Goal: Information Seeking & Learning: Compare options

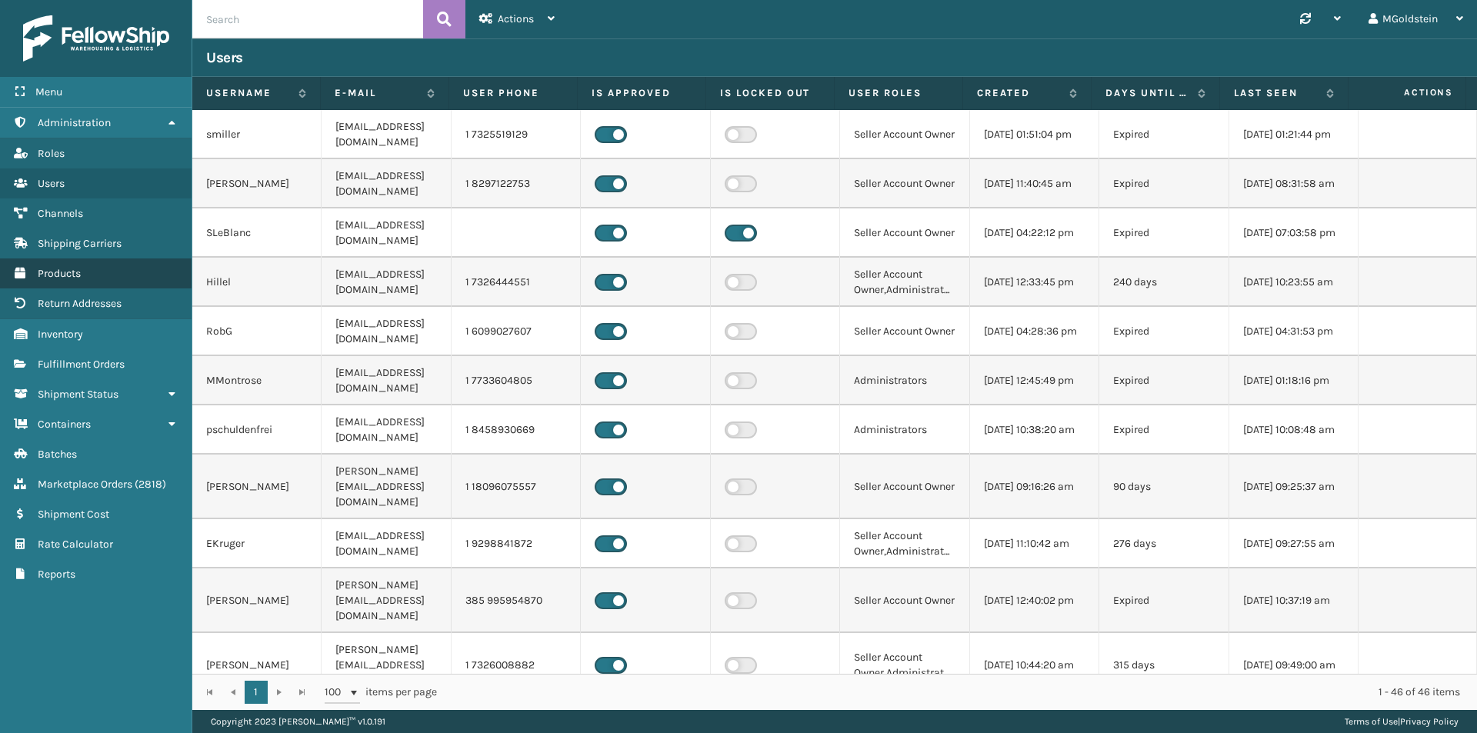
click at [67, 276] on span "Products" at bounding box center [59, 273] width 43 height 13
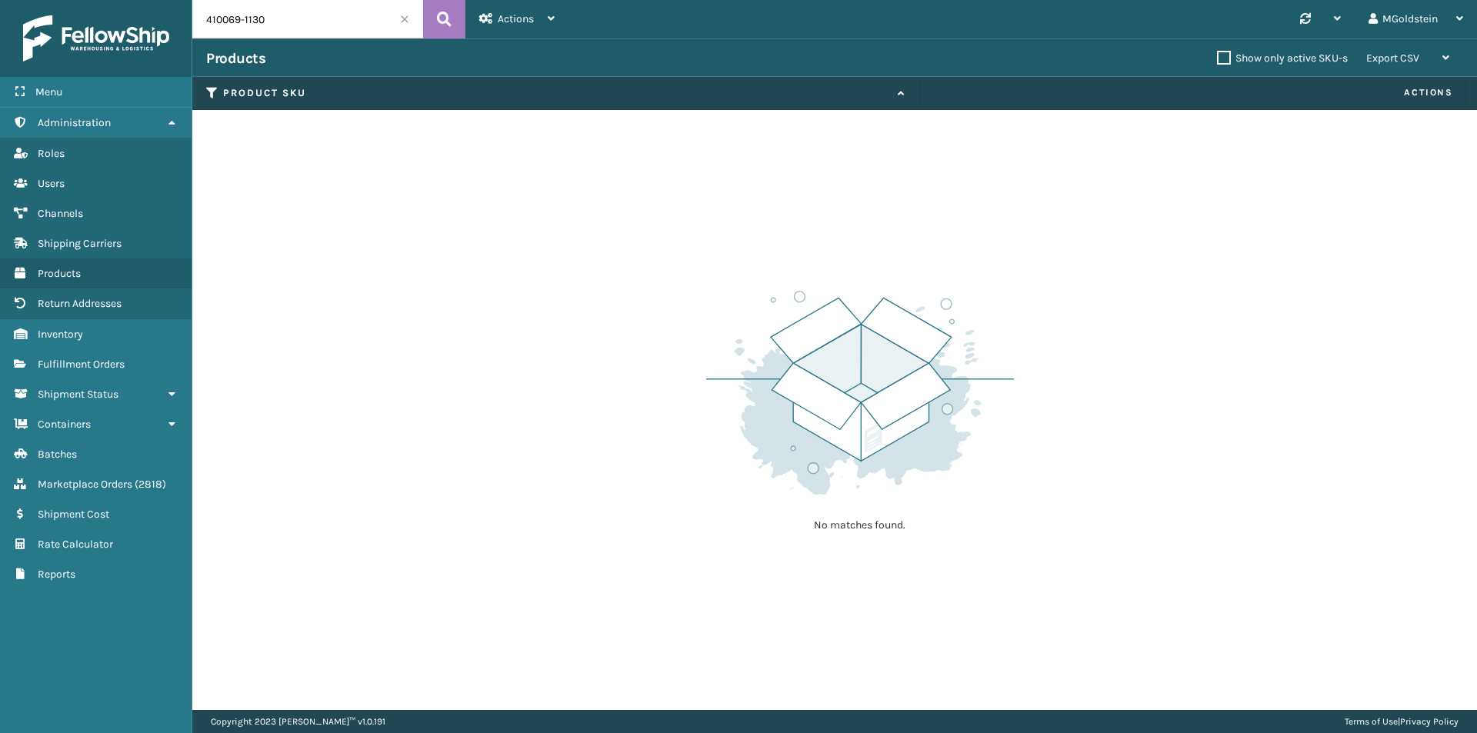
drag, startPoint x: 285, startPoint y: 22, endPoint x: 170, endPoint y: 21, distance: 115.4
click at [170, 0] on div "Menu Administration Roles Users Channels Shipping Carriers Products Return Addr…" at bounding box center [738, 0] width 1477 height 0
type input "cfb-dl"
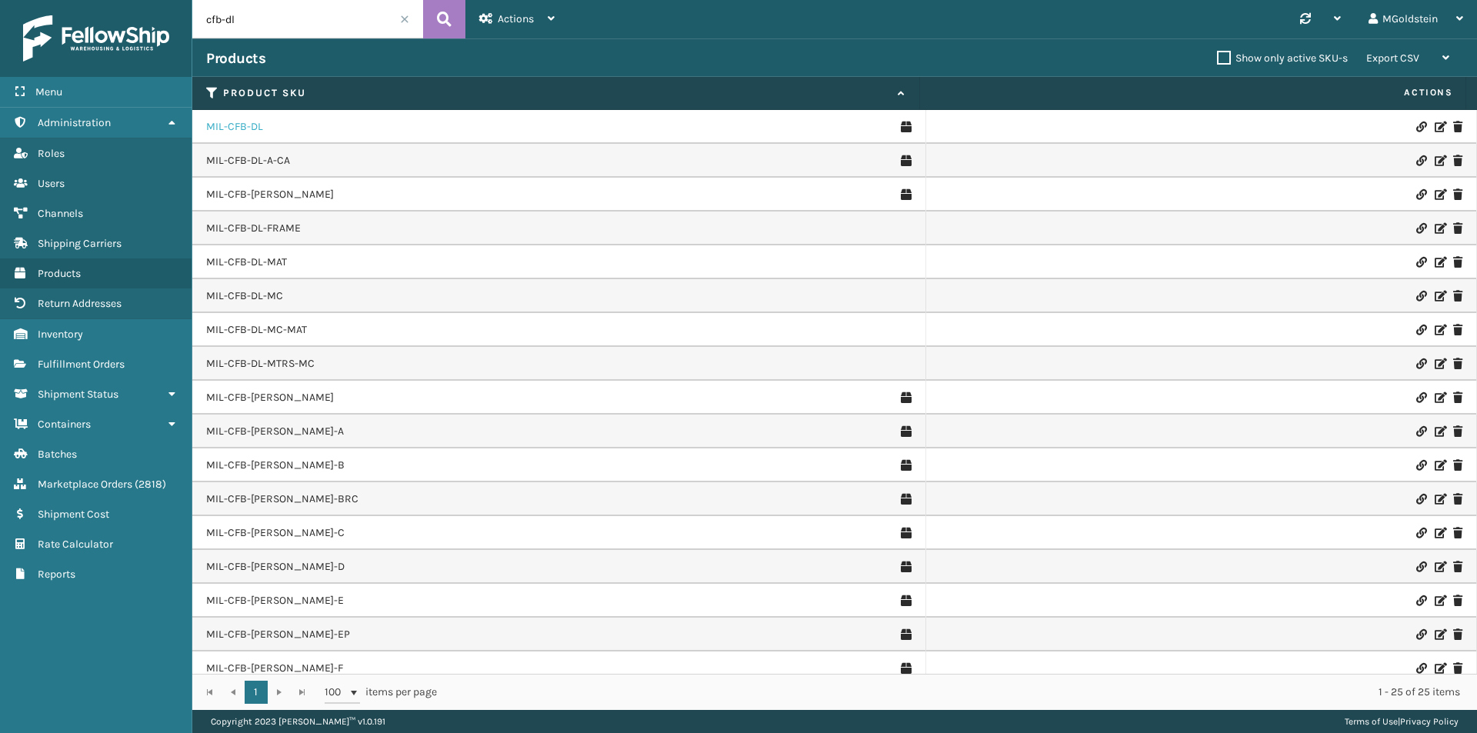
click at [241, 123] on link "MIL-CFB-DL" at bounding box center [234, 126] width 57 height 15
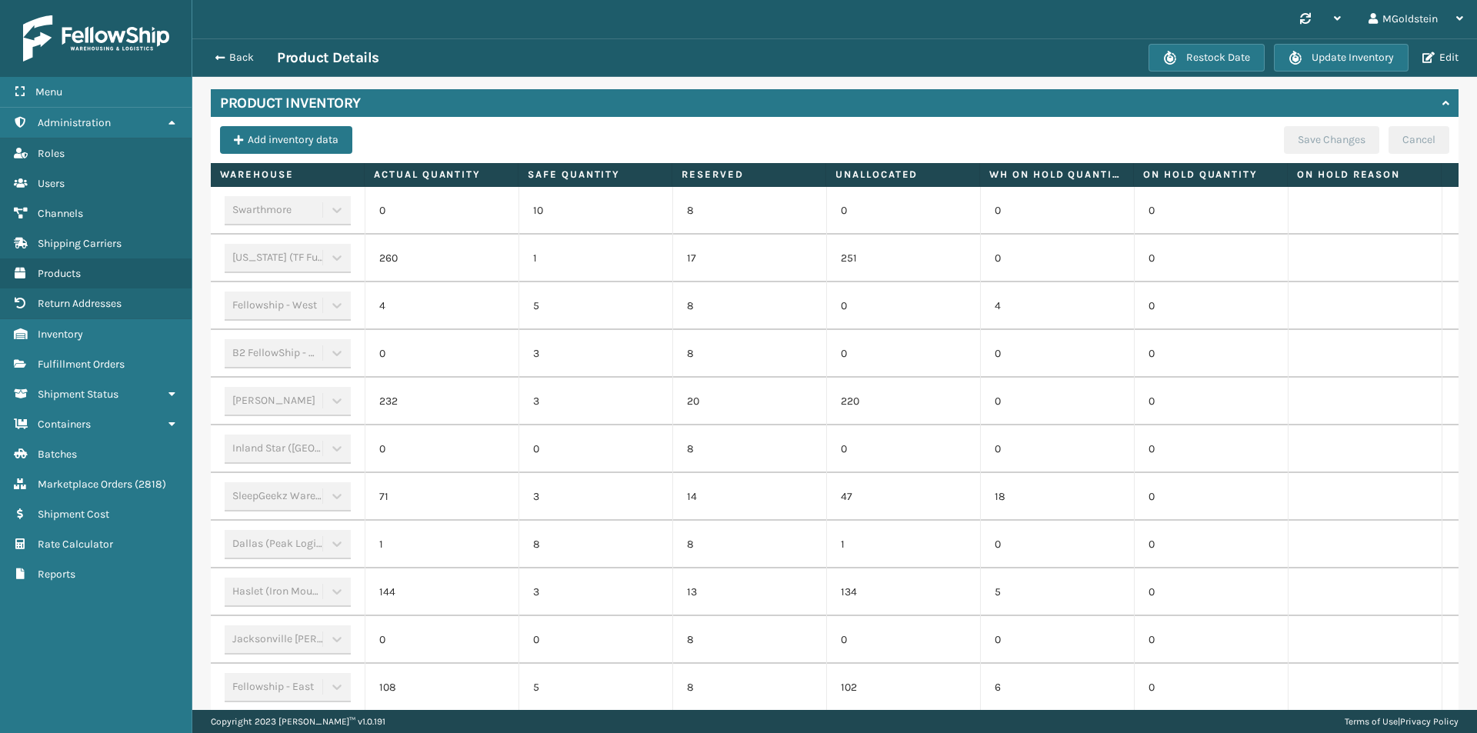
scroll to position [468, 0]
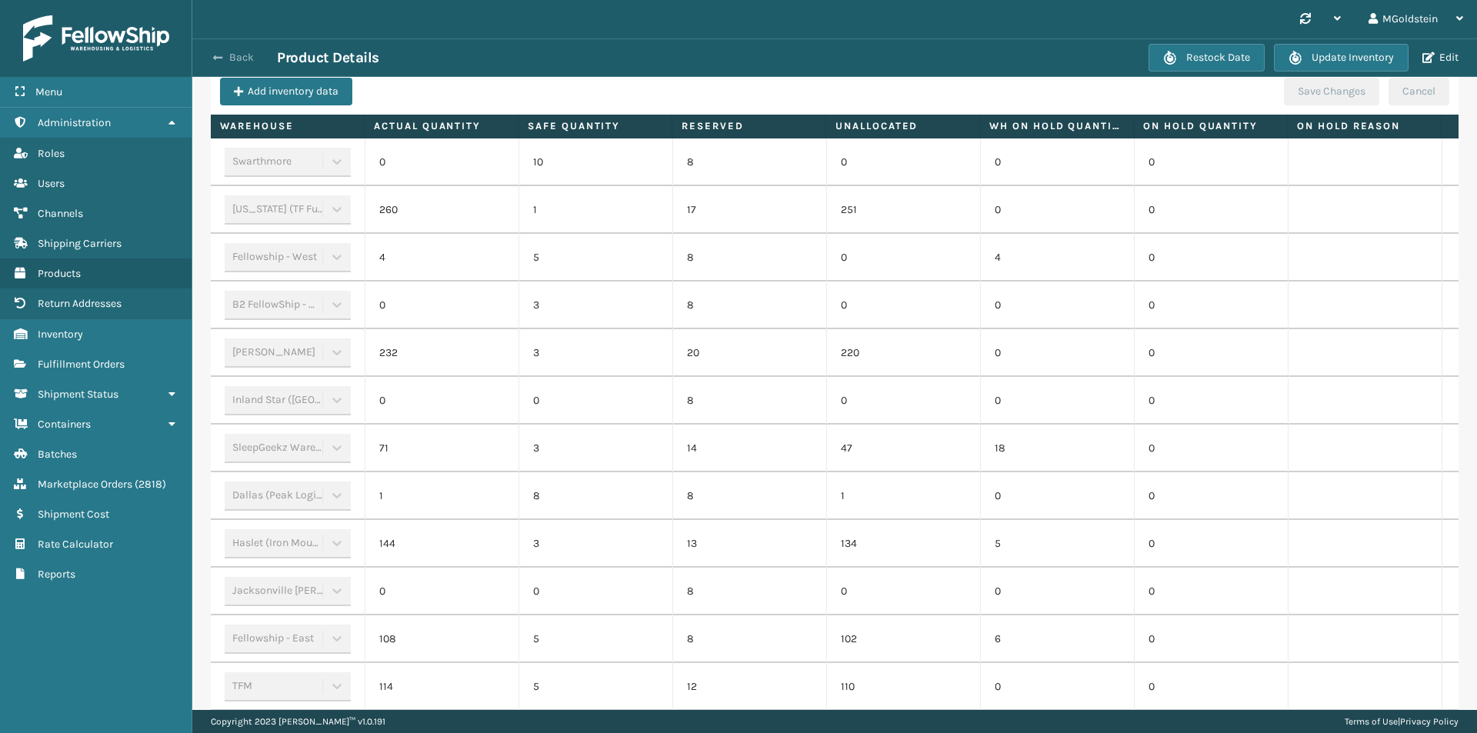
click at [247, 58] on button "Back" at bounding box center [241, 58] width 71 height 14
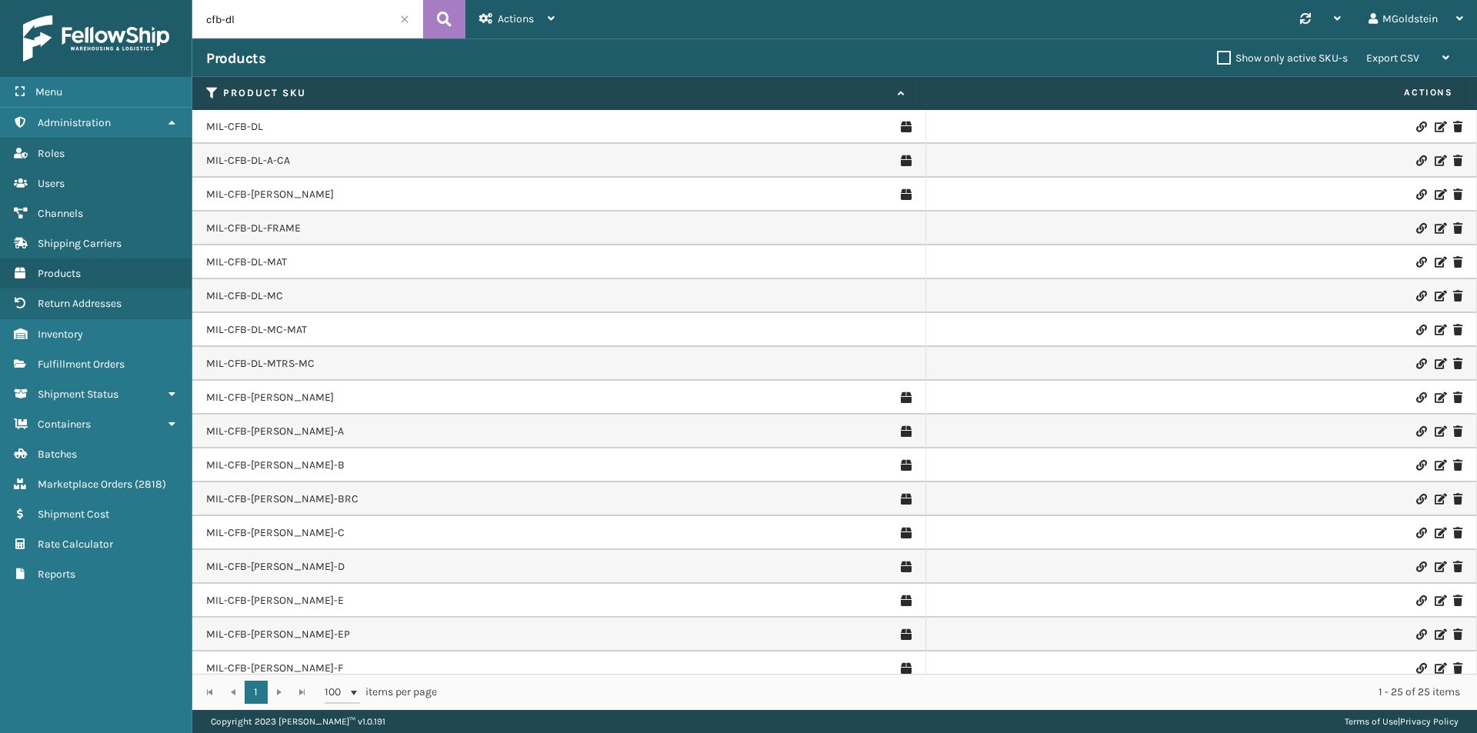
drag, startPoint x: 267, startPoint y: 18, endPoint x: 194, endPoint y: 26, distance: 73.5
click at [194, 26] on input "cfb-dl" at bounding box center [307, 19] width 231 height 38
type input "ppsngry"
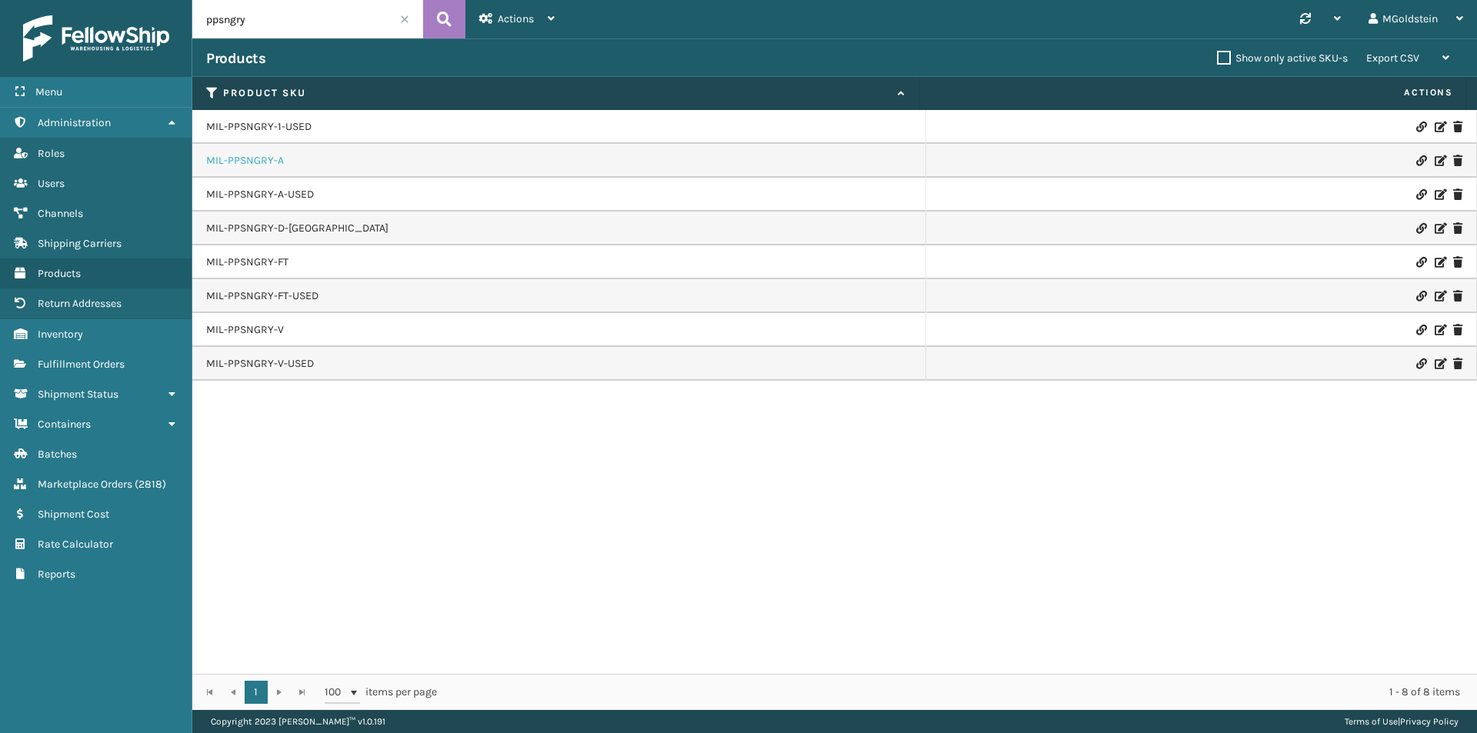
click at [270, 157] on link "MIL-PPSNGRY-A" at bounding box center [245, 160] width 78 height 15
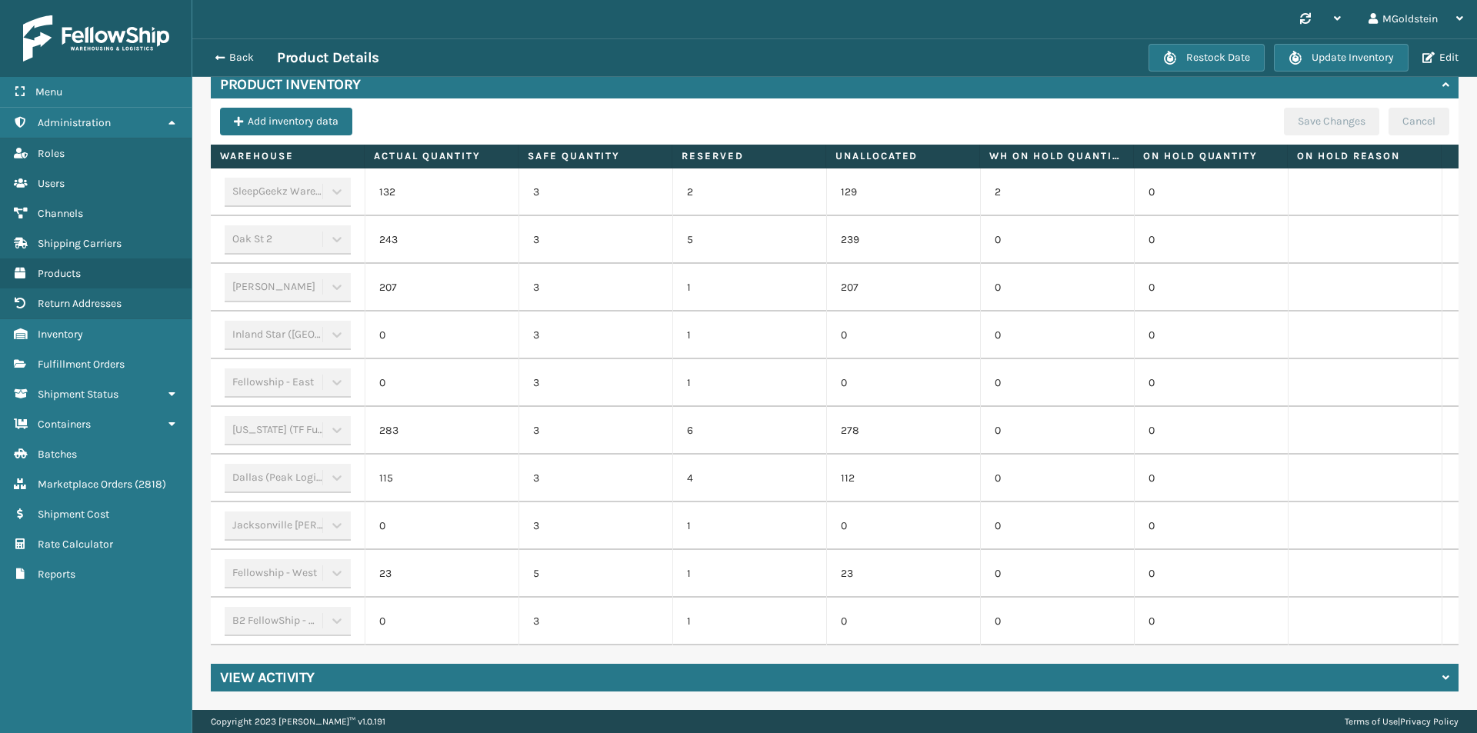
scroll to position [449, 0]
click at [234, 55] on button "Back" at bounding box center [241, 58] width 71 height 14
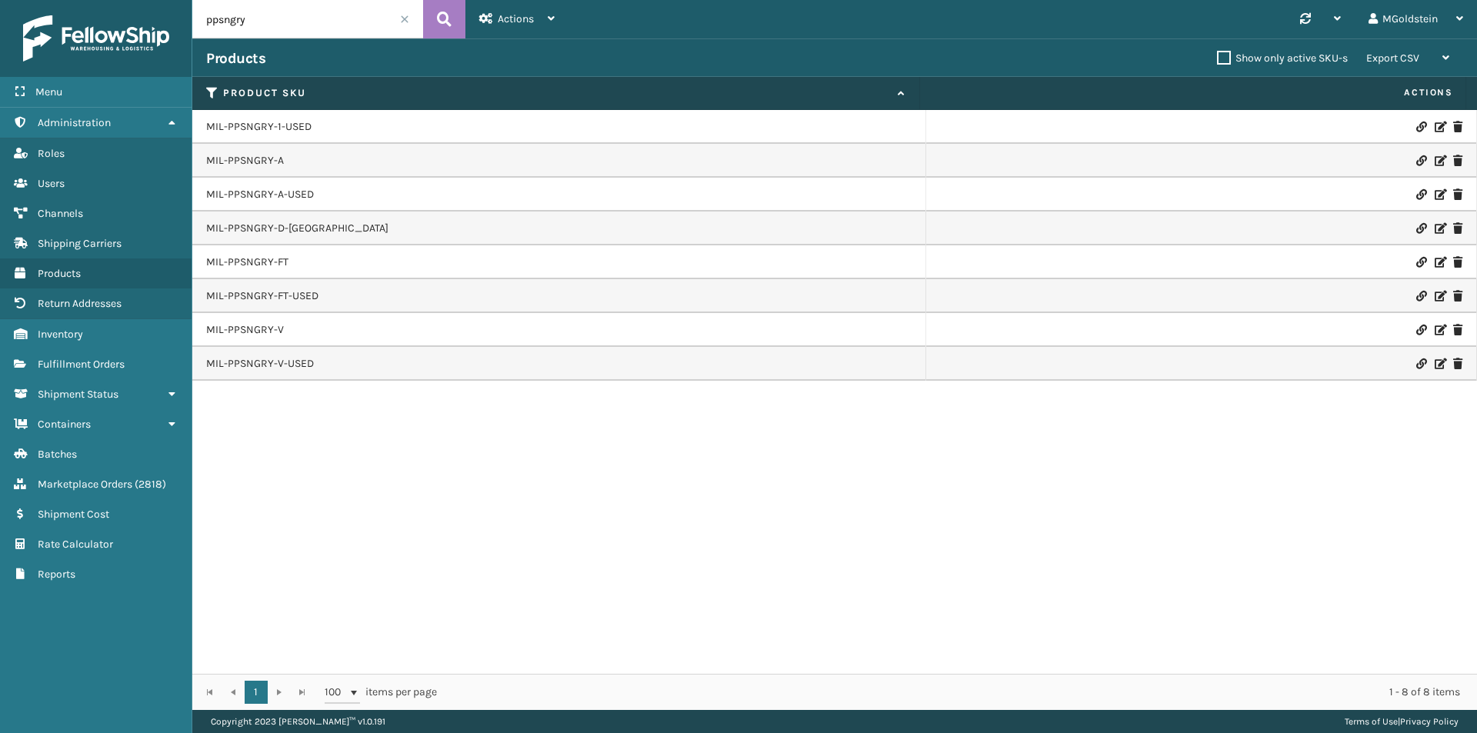
drag, startPoint x: 201, startPoint y: 23, endPoint x: 158, endPoint y: 22, distance: 42.3
click at [158, 0] on div "Menu Administration Roles Users Channels Shipping Carriers Products Return Addr…" at bounding box center [738, 0] width 1477 height 0
paste input "MIL-PPSNMNT-1"
type input "MIL-PPSNMNT-1"
click at [442, 15] on icon at bounding box center [444, 19] width 15 height 23
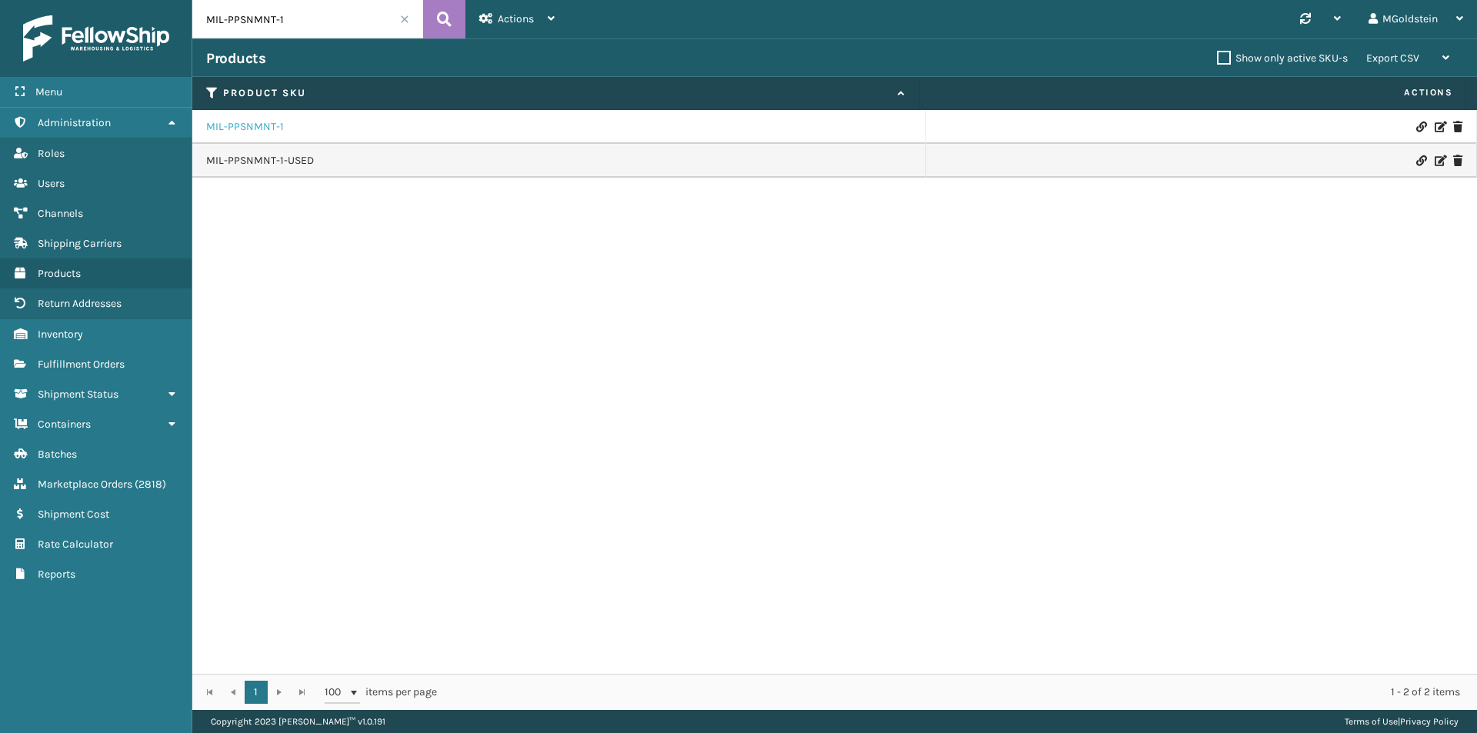
click at [265, 127] on link "MIL-PPSNMNT-1" at bounding box center [245, 126] width 78 height 15
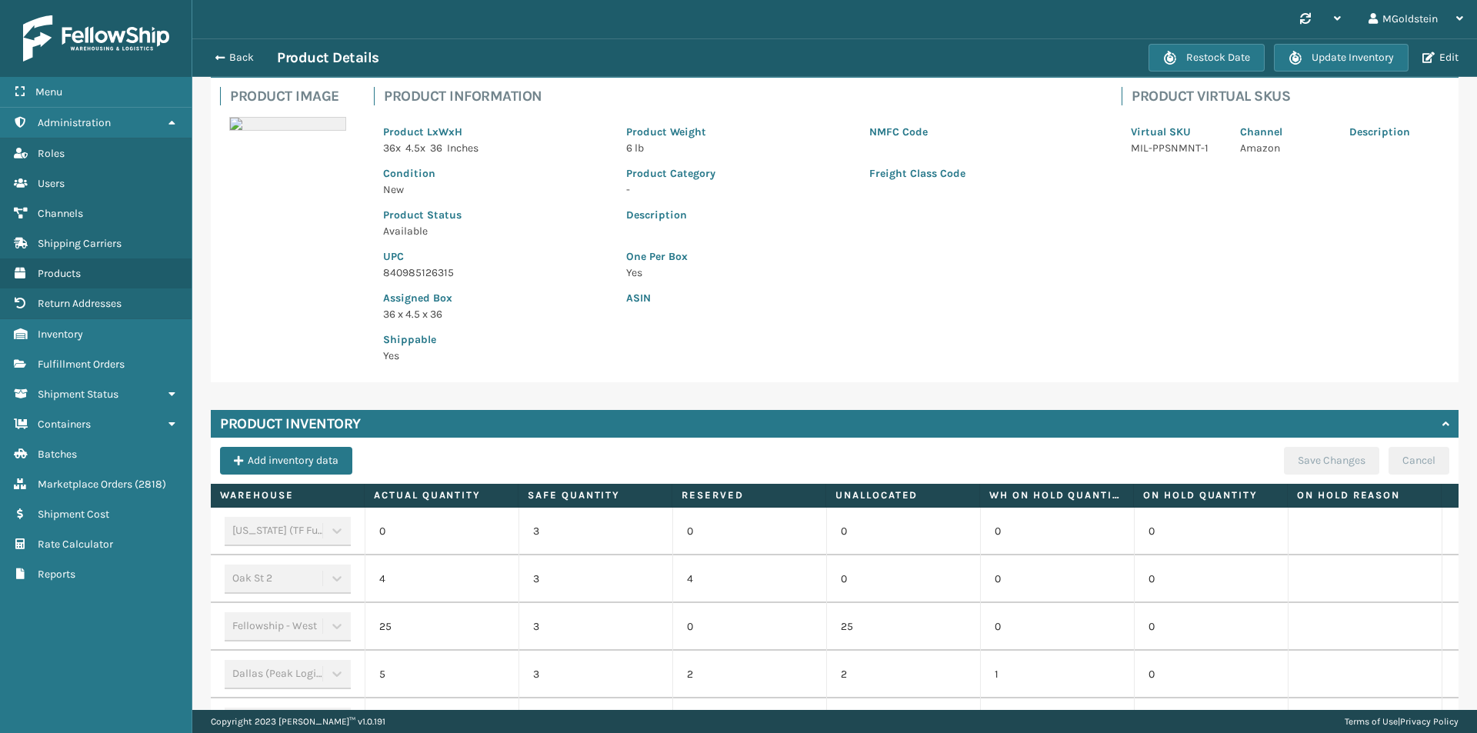
scroll to position [306, 0]
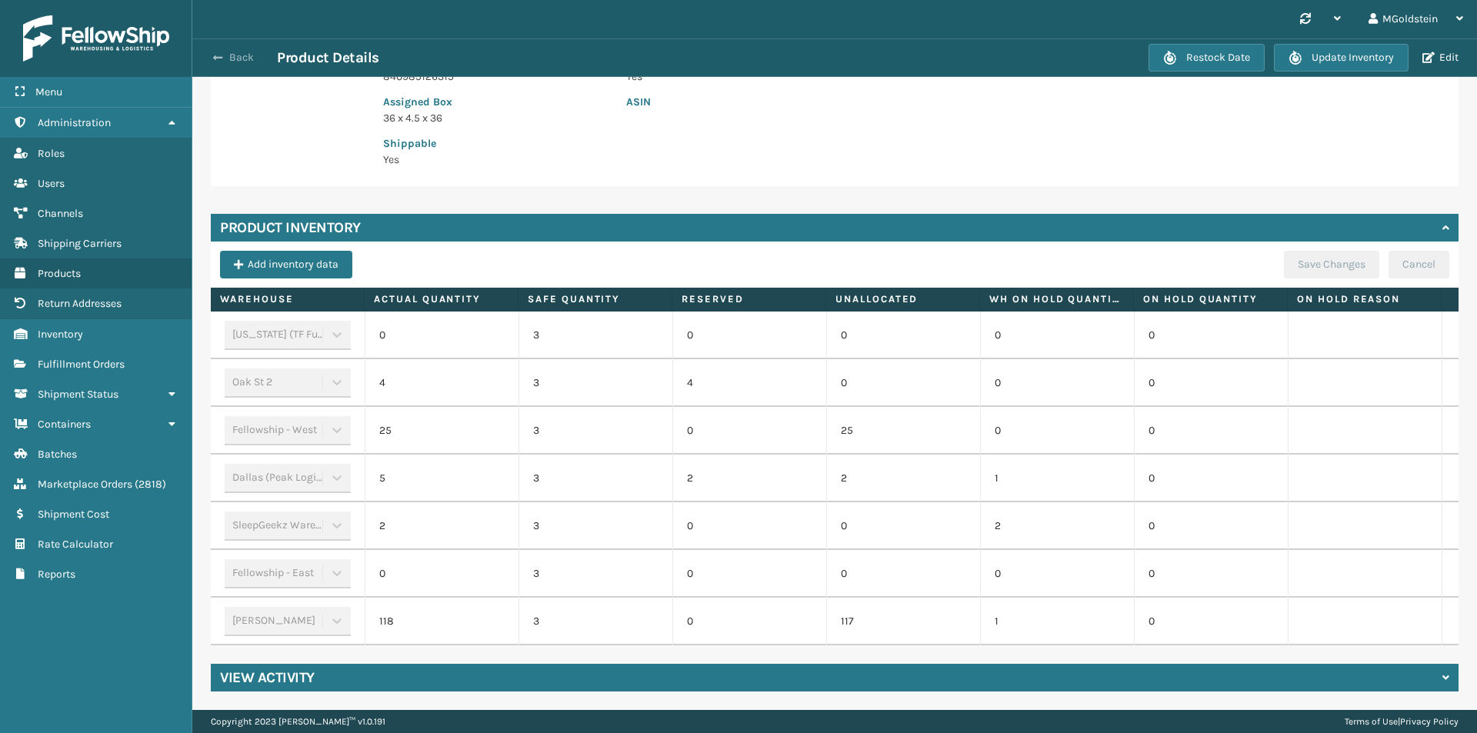
click at [229, 60] on button "Back" at bounding box center [241, 58] width 71 height 14
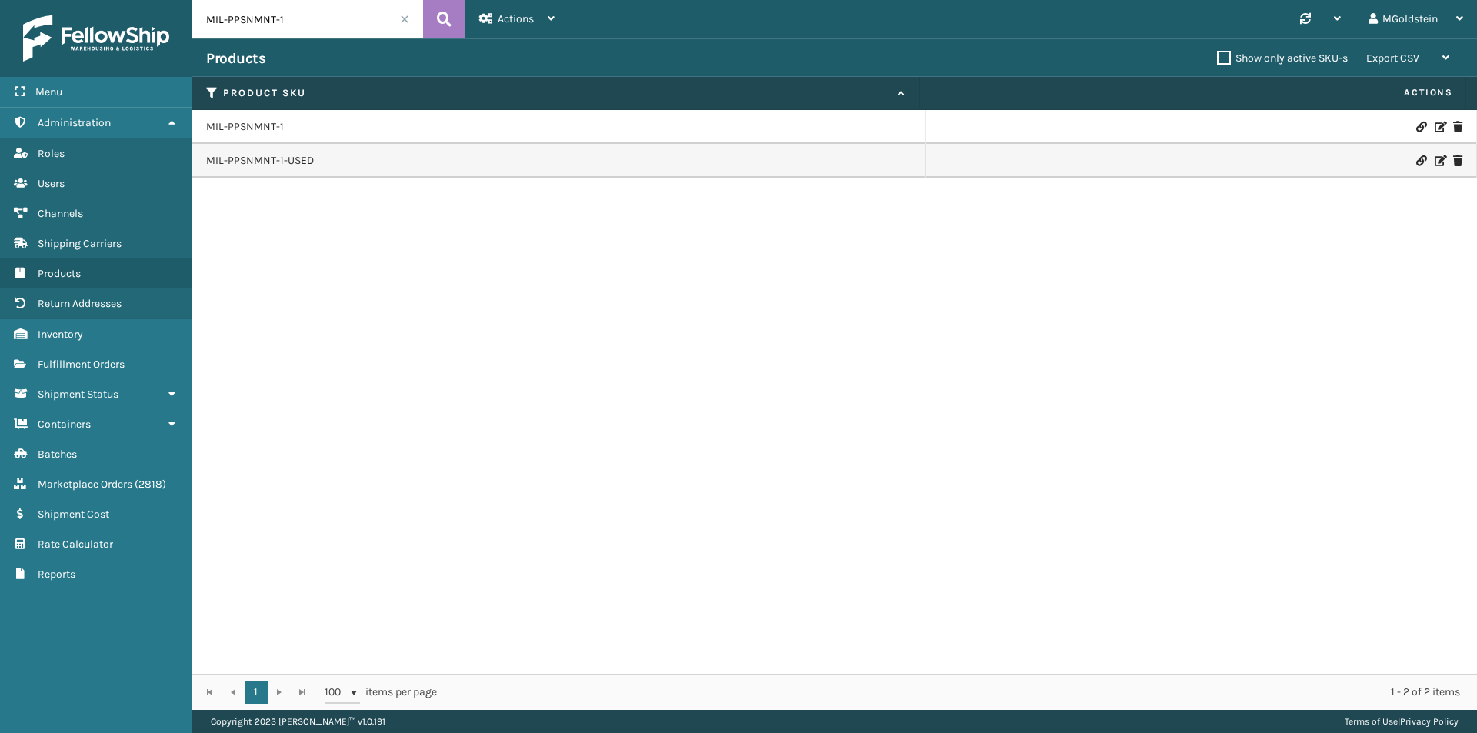
drag, startPoint x: 291, startPoint y: 12, endPoint x: 196, endPoint y: 22, distance: 95.9
click at [196, 22] on input "MIL-PPSNMNT-1" at bounding box center [307, 19] width 231 height 38
paste input "LTGRY"
type input "MIL-PPSNLTGRY-1"
click at [445, 17] on icon at bounding box center [444, 19] width 15 height 23
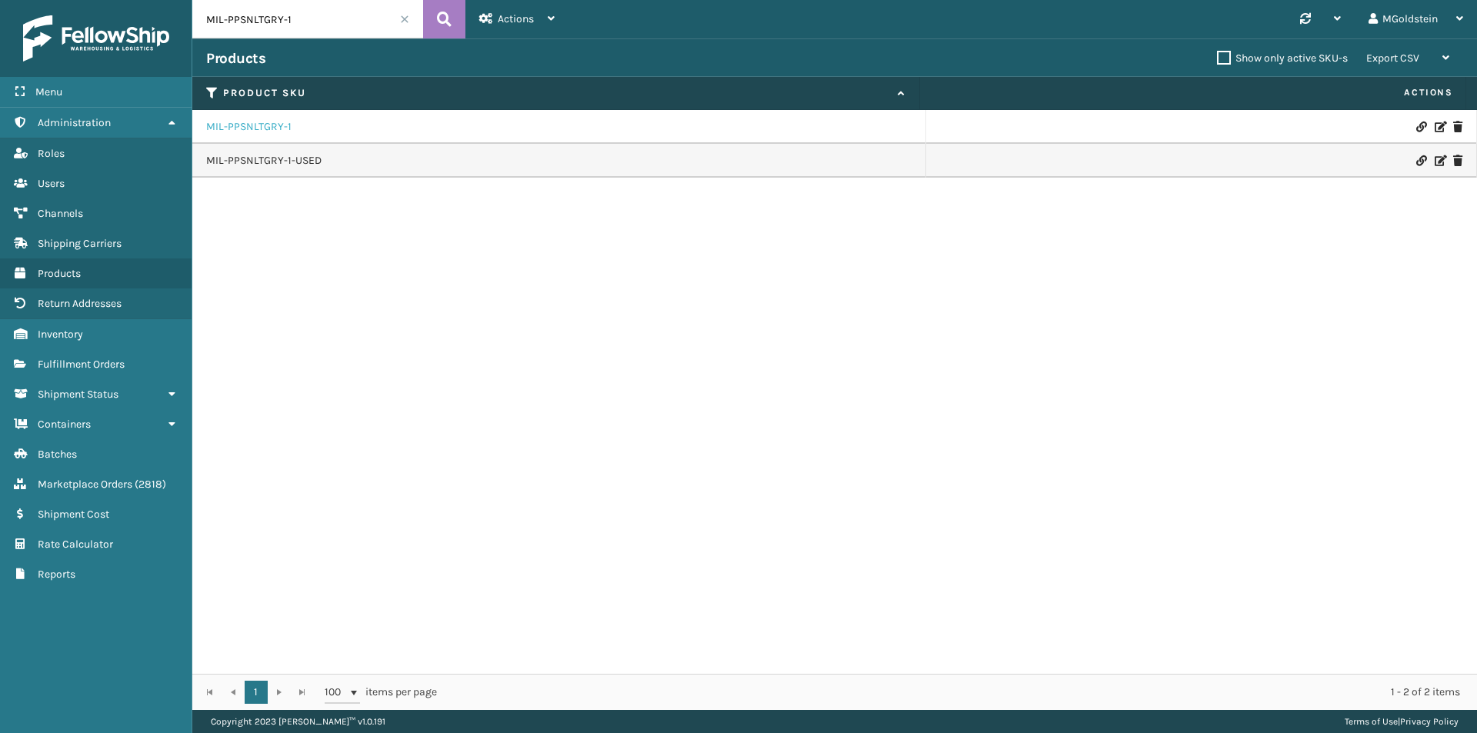
click at [260, 126] on link "MIL-PPSNLTGRY-1" at bounding box center [248, 126] width 85 height 15
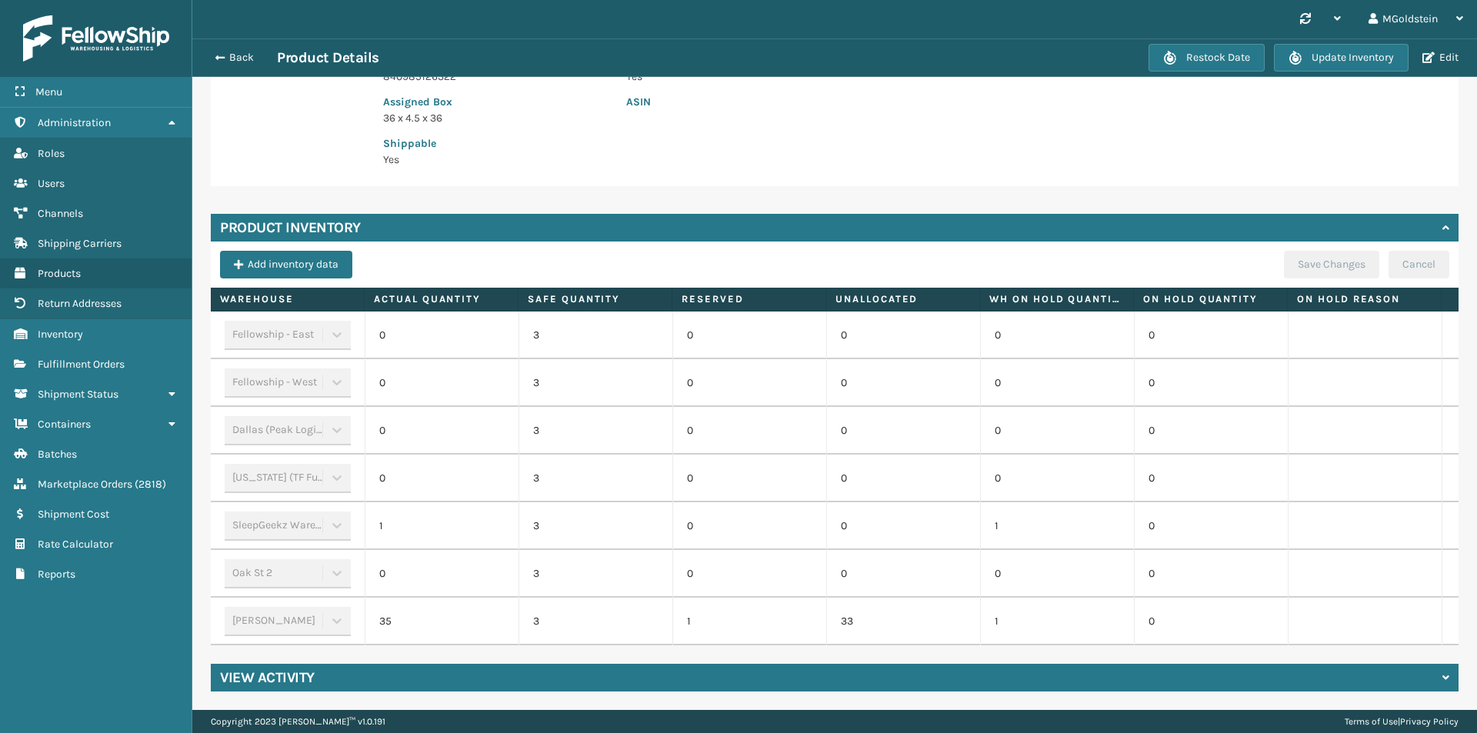
scroll to position [306, 0]
click at [248, 58] on button "Back" at bounding box center [241, 58] width 71 height 14
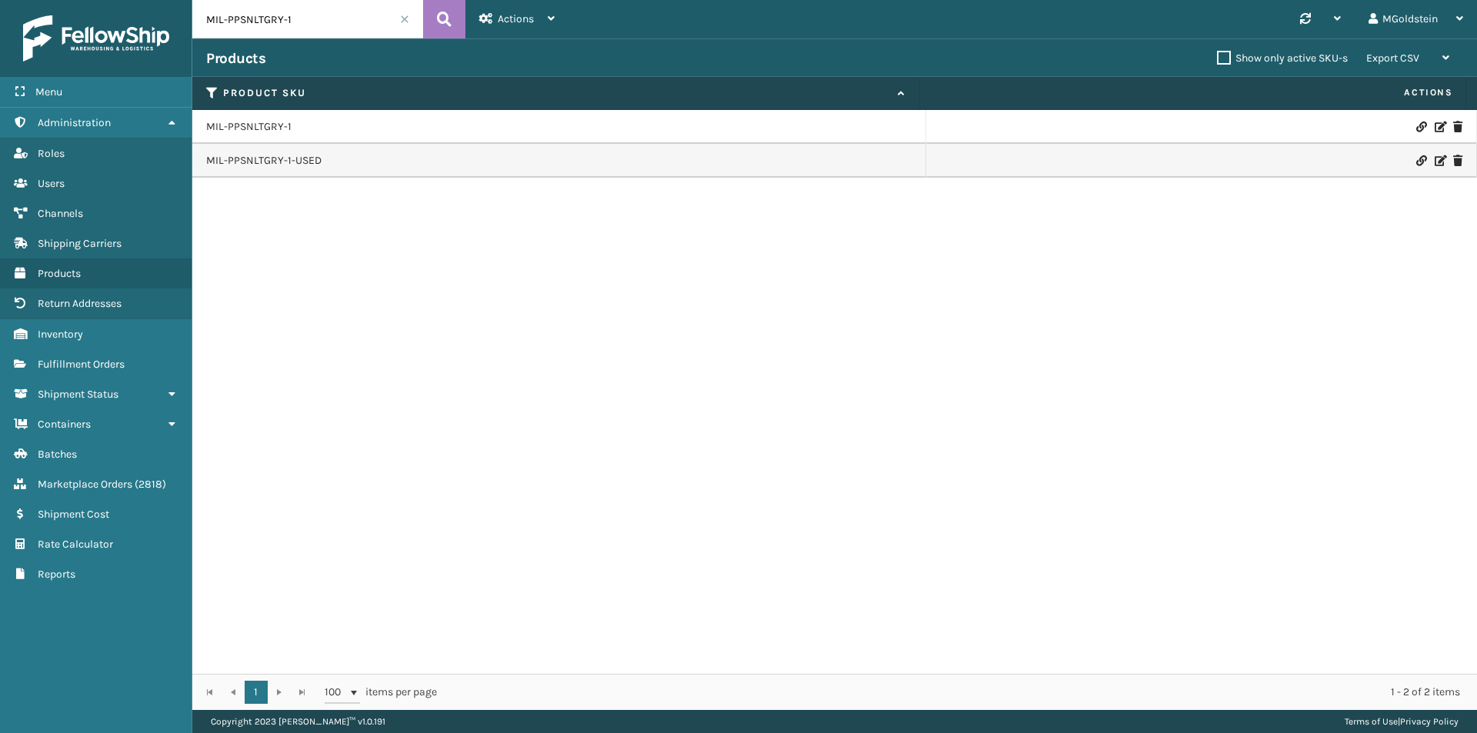
drag, startPoint x: 289, startPoint y: 20, endPoint x: 193, endPoint y: 18, distance: 96.2
click at [193, 18] on input "MIL-PPSNLTGRY-1" at bounding box center [307, 19] width 231 height 38
paste input "BLK"
type input "MIL-PPSNBLK-1"
click at [446, 18] on icon at bounding box center [444, 19] width 15 height 23
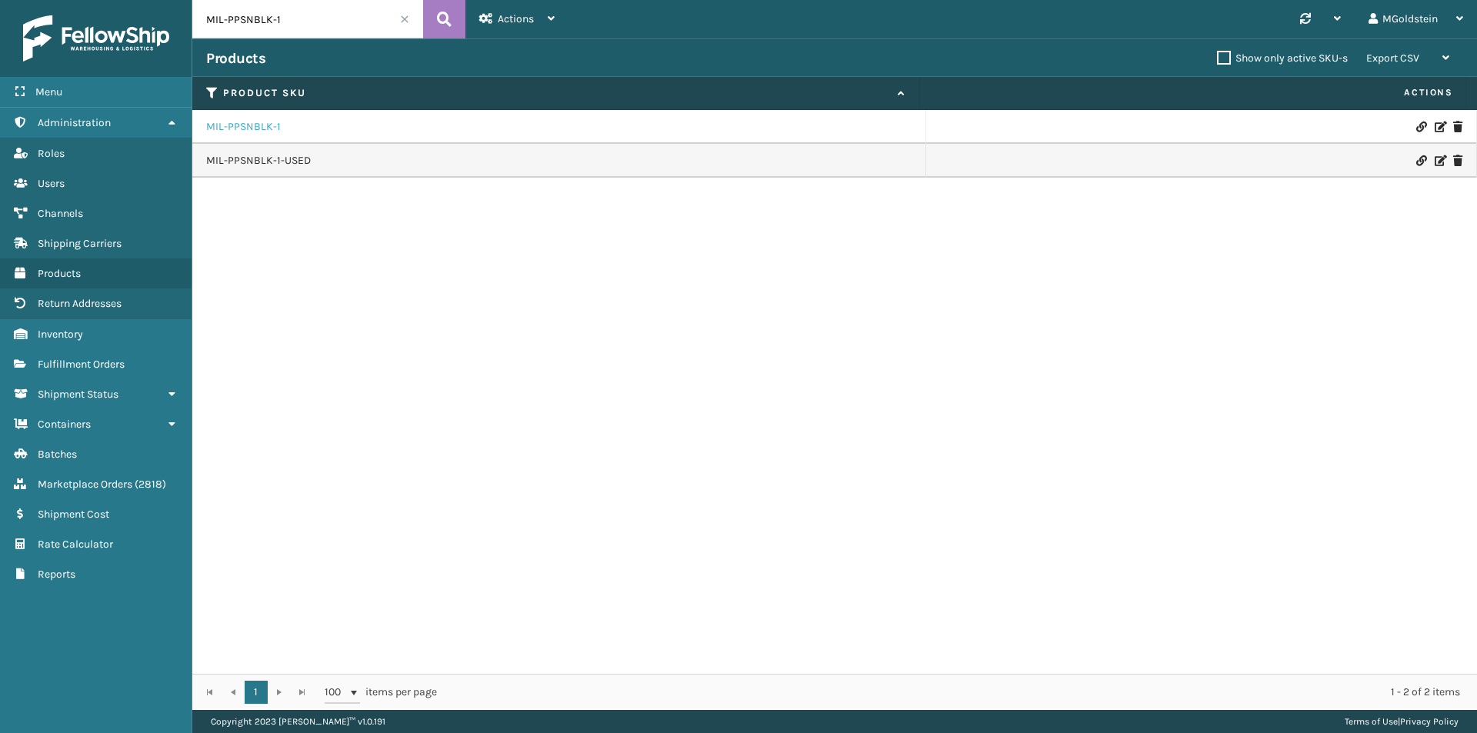
click at [255, 124] on link "MIL-PPSNBLK-1" at bounding box center [243, 126] width 75 height 15
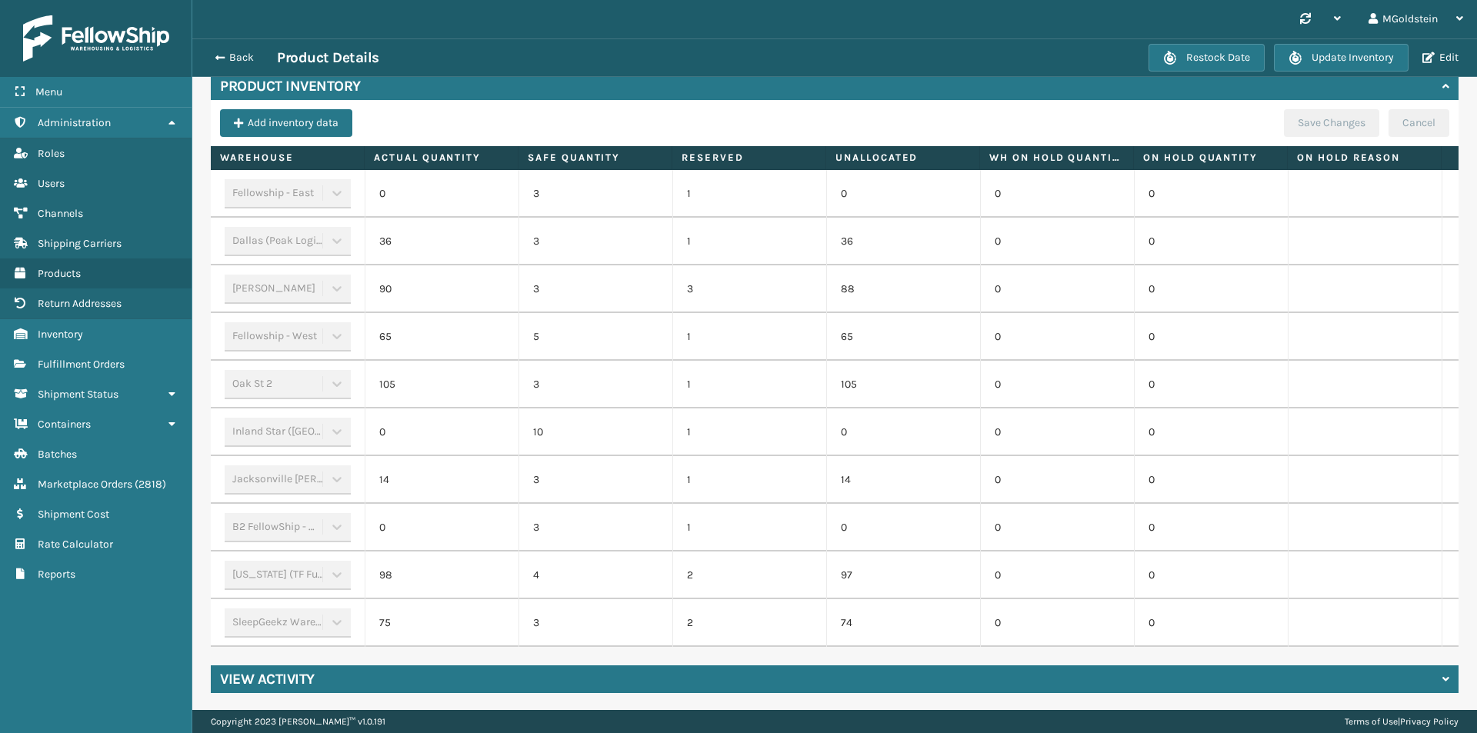
scroll to position [449, 0]
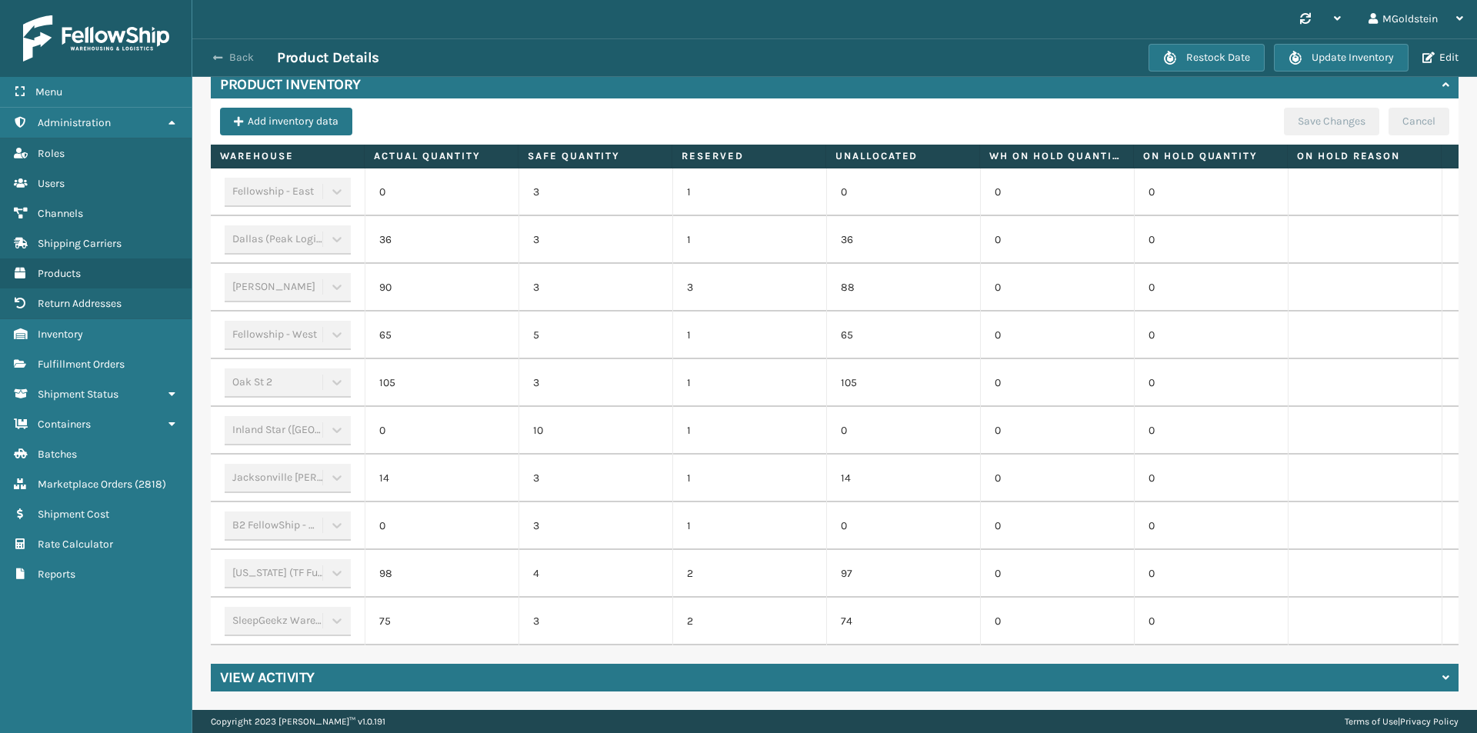
click at [237, 52] on button "Back" at bounding box center [241, 58] width 71 height 14
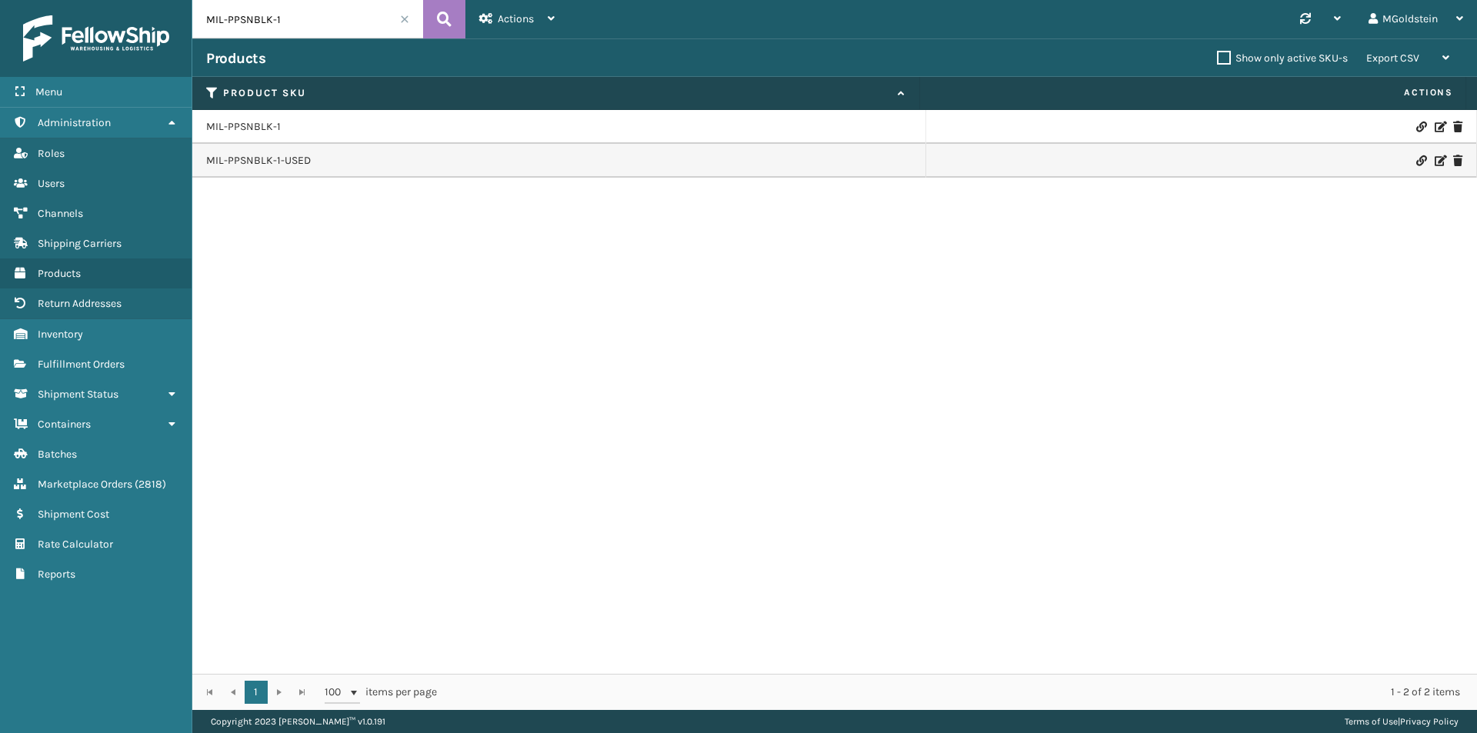
drag, startPoint x: 335, startPoint y: 20, endPoint x: 182, endPoint y: 19, distance: 153.0
click at [182, 0] on div "Menu Administration Roles Users Channels Shipping Carriers Products Return Addr…" at bounding box center [738, 0] width 1477 height 0
paste input "U"
type input "MIL-PPSNBLU-1"
click at [441, 27] on icon at bounding box center [444, 19] width 15 height 23
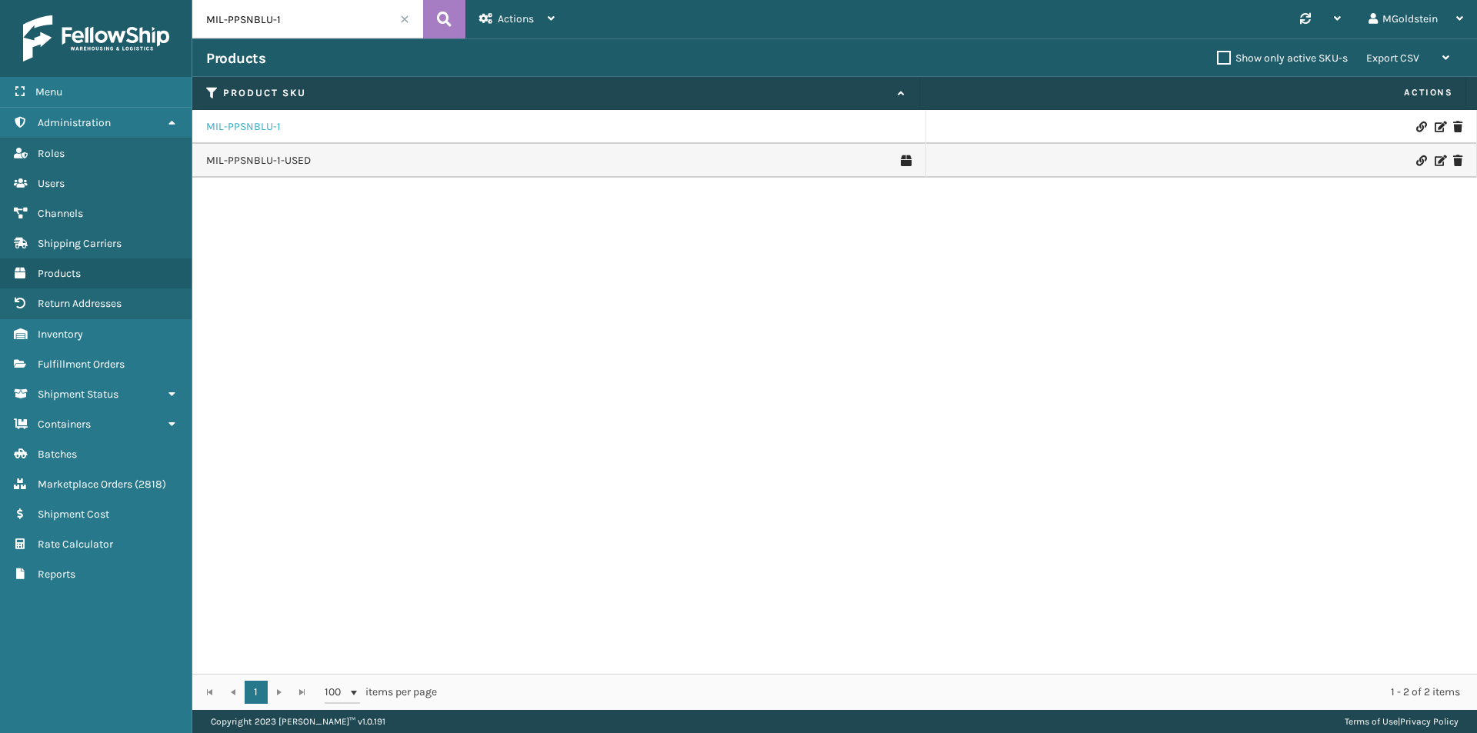
click at [254, 125] on link "MIL-PPSNBLU-1" at bounding box center [243, 126] width 75 height 15
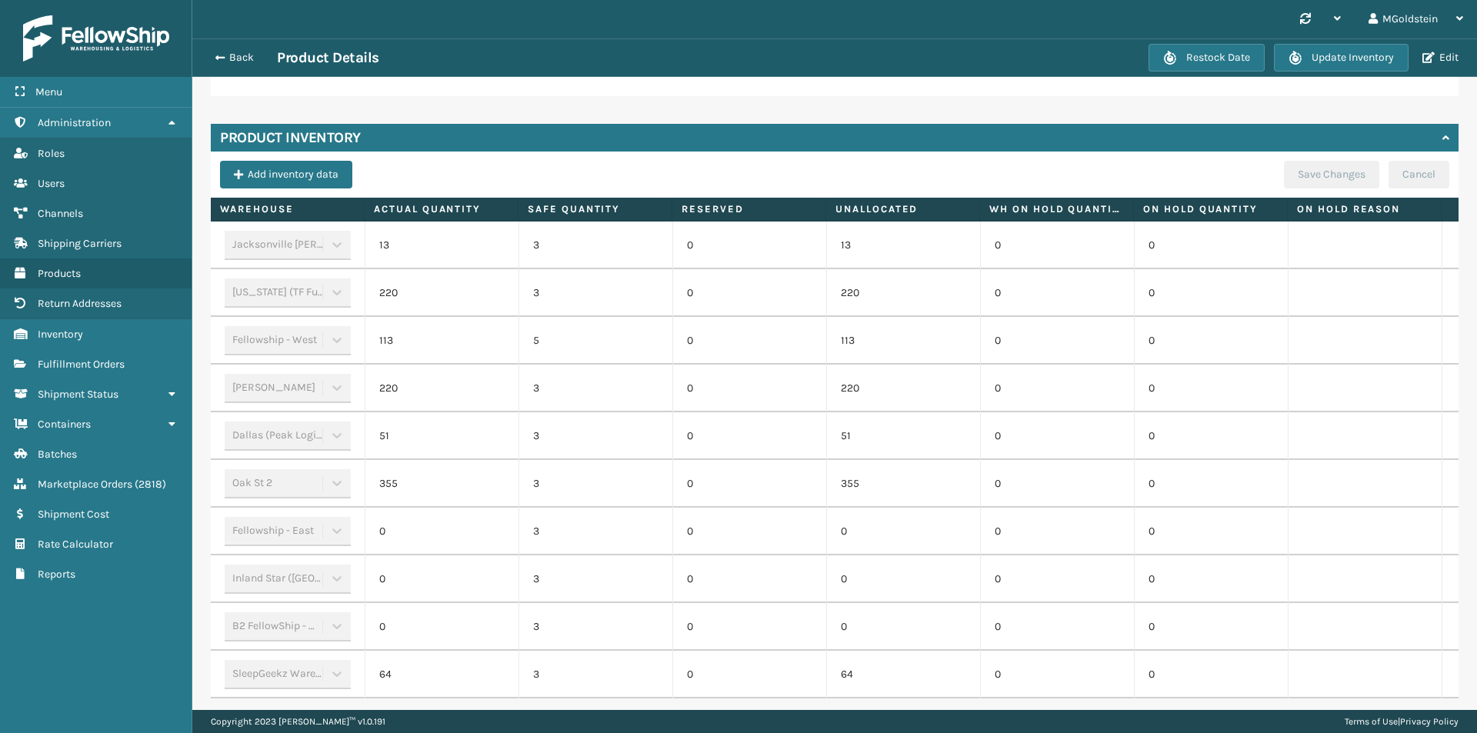
scroll to position [449, 0]
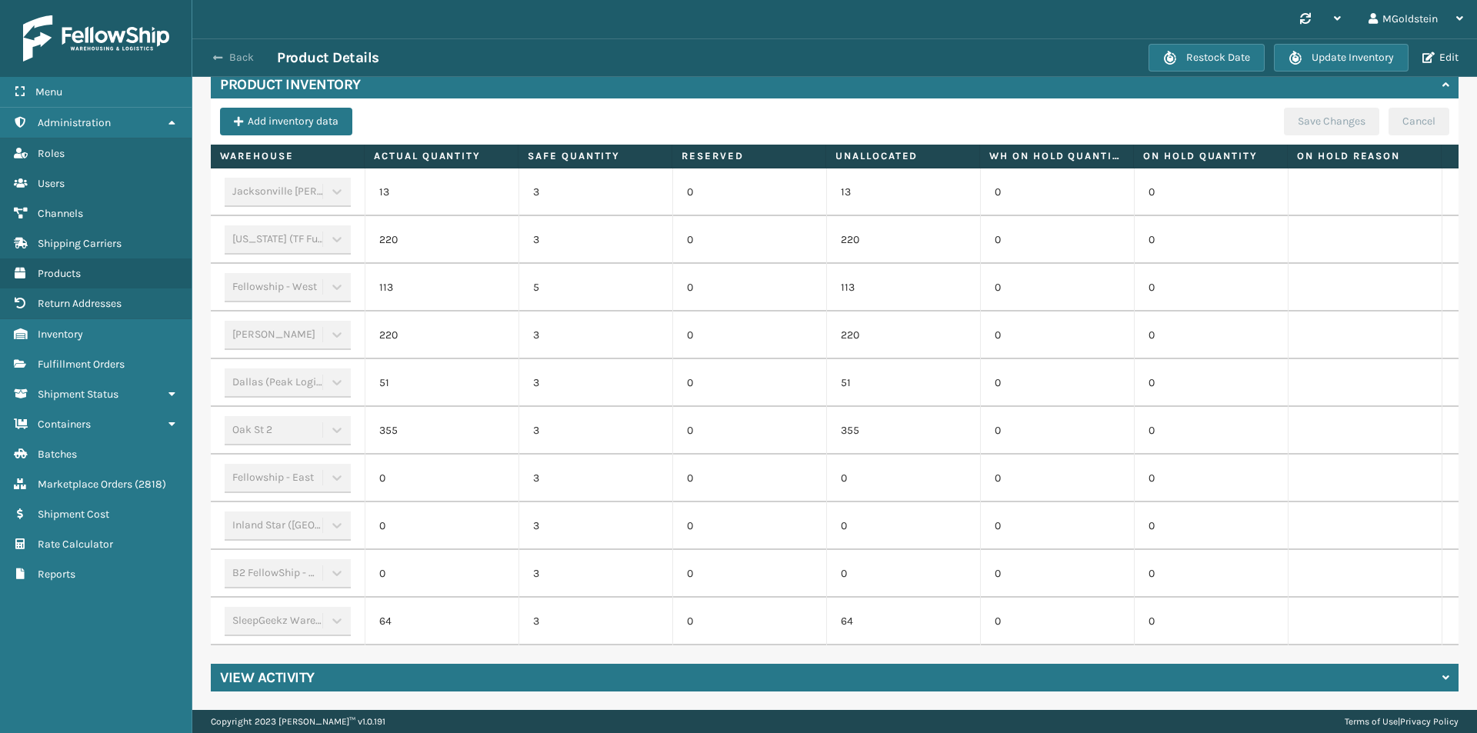
click at [229, 58] on button "Back" at bounding box center [241, 58] width 71 height 14
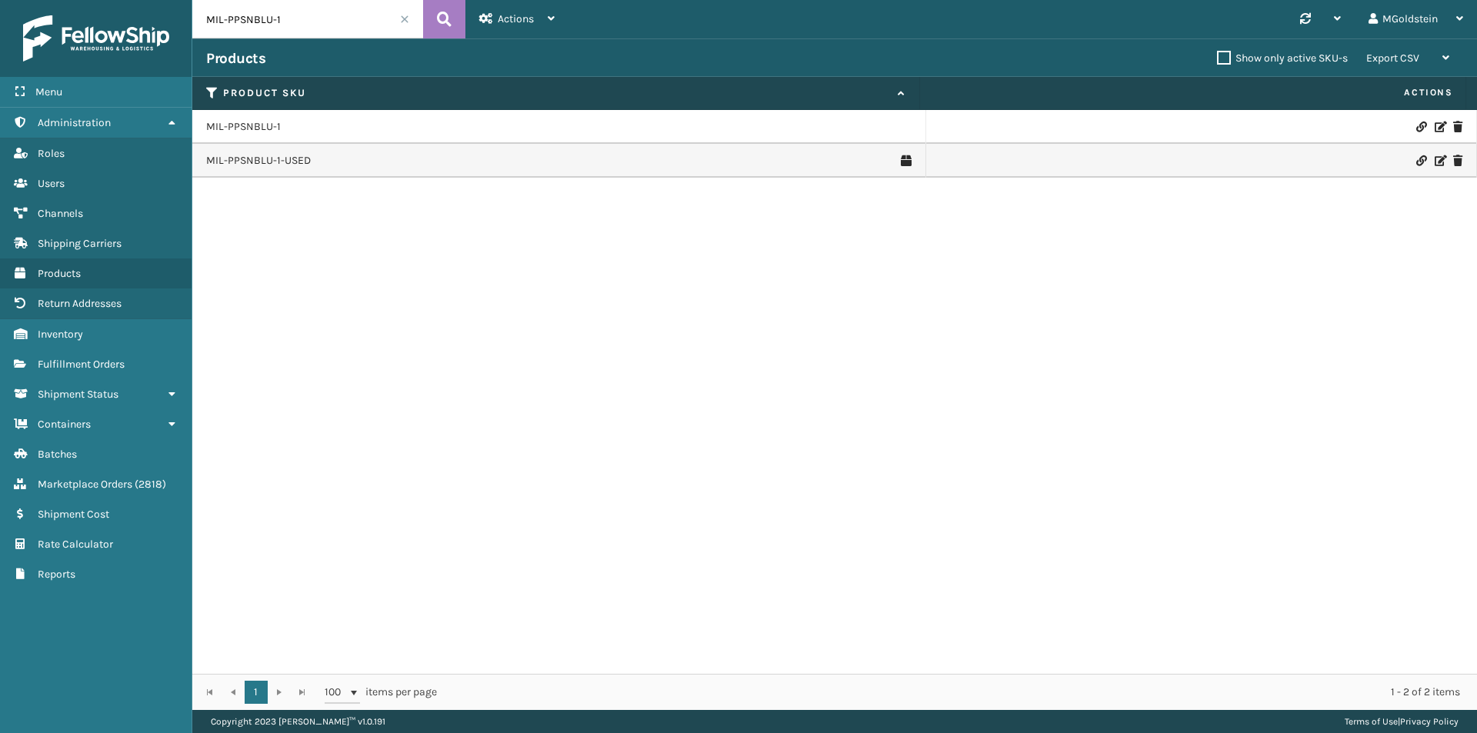
drag, startPoint x: 296, startPoint y: 22, endPoint x: 195, endPoint y: 19, distance: 101.6
click at [195, 19] on input "MIL-PPSNBLU-1" at bounding box center [307, 19] width 231 height 38
paste input "PRP-FT"
type input "MIL-PPSNPRP-FT"
click at [445, 18] on icon at bounding box center [444, 19] width 15 height 23
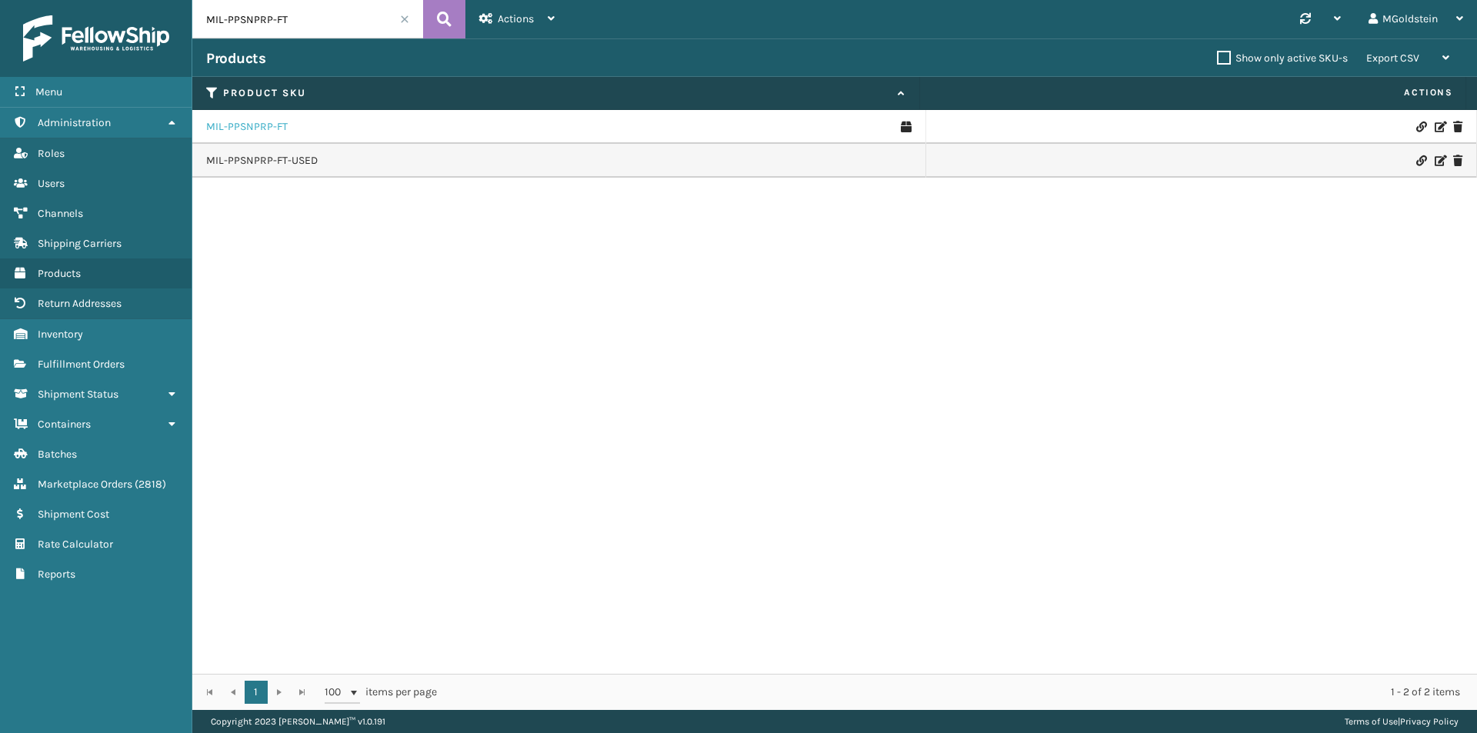
click at [266, 126] on link "MIL-PPSNPRP-FT" at bounding box center [247, 126] width 82 height 15
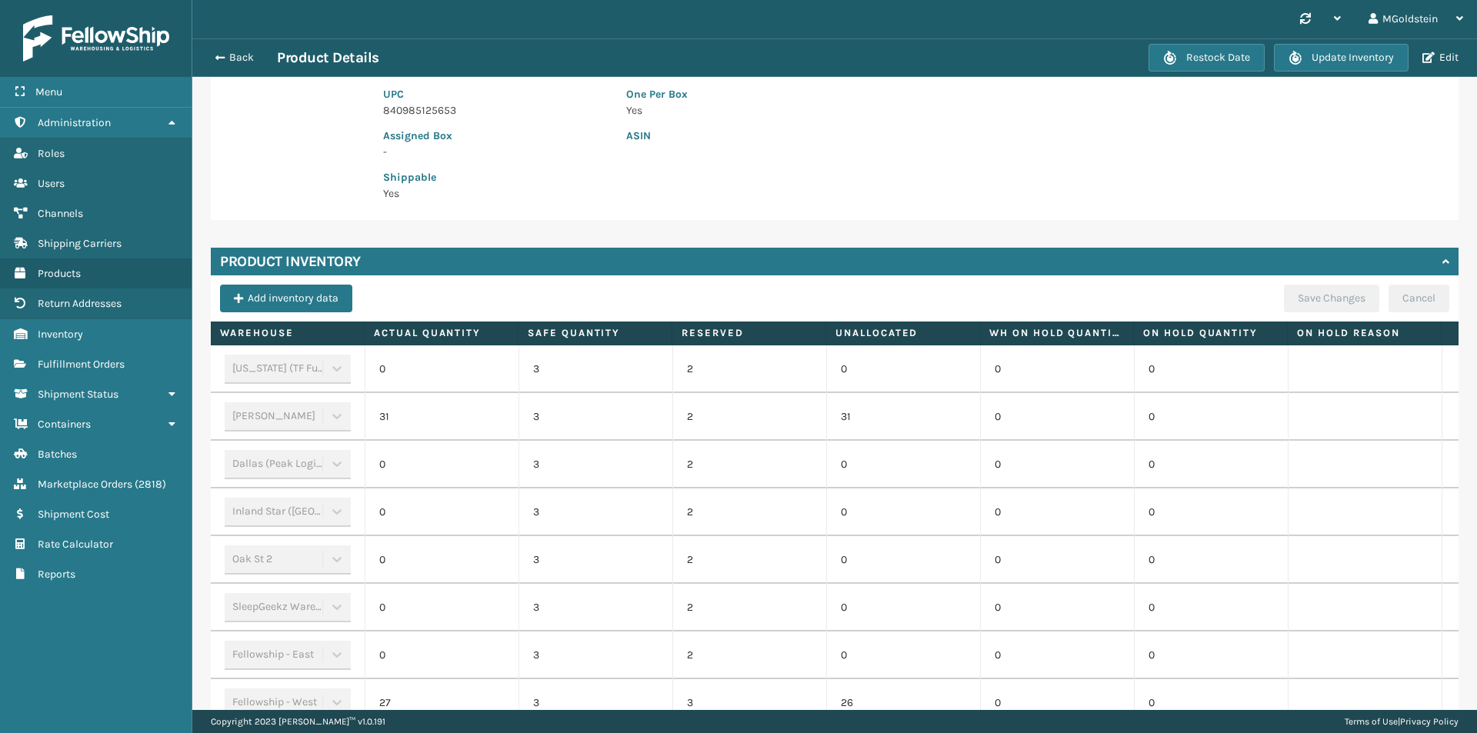
scroll to position [308, 0]
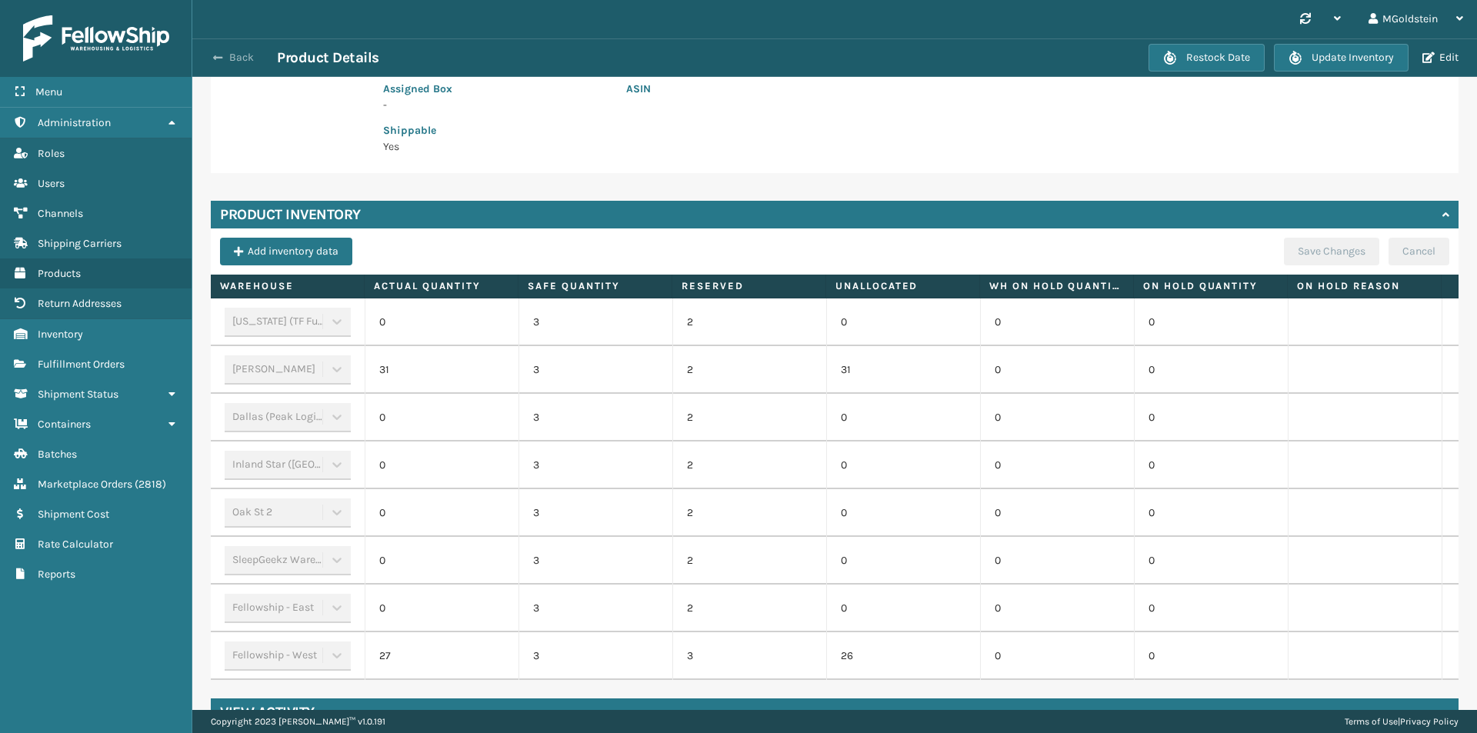
click at [237, 56] on button "Back" at bounding box center [241, 58] width 71 height 14
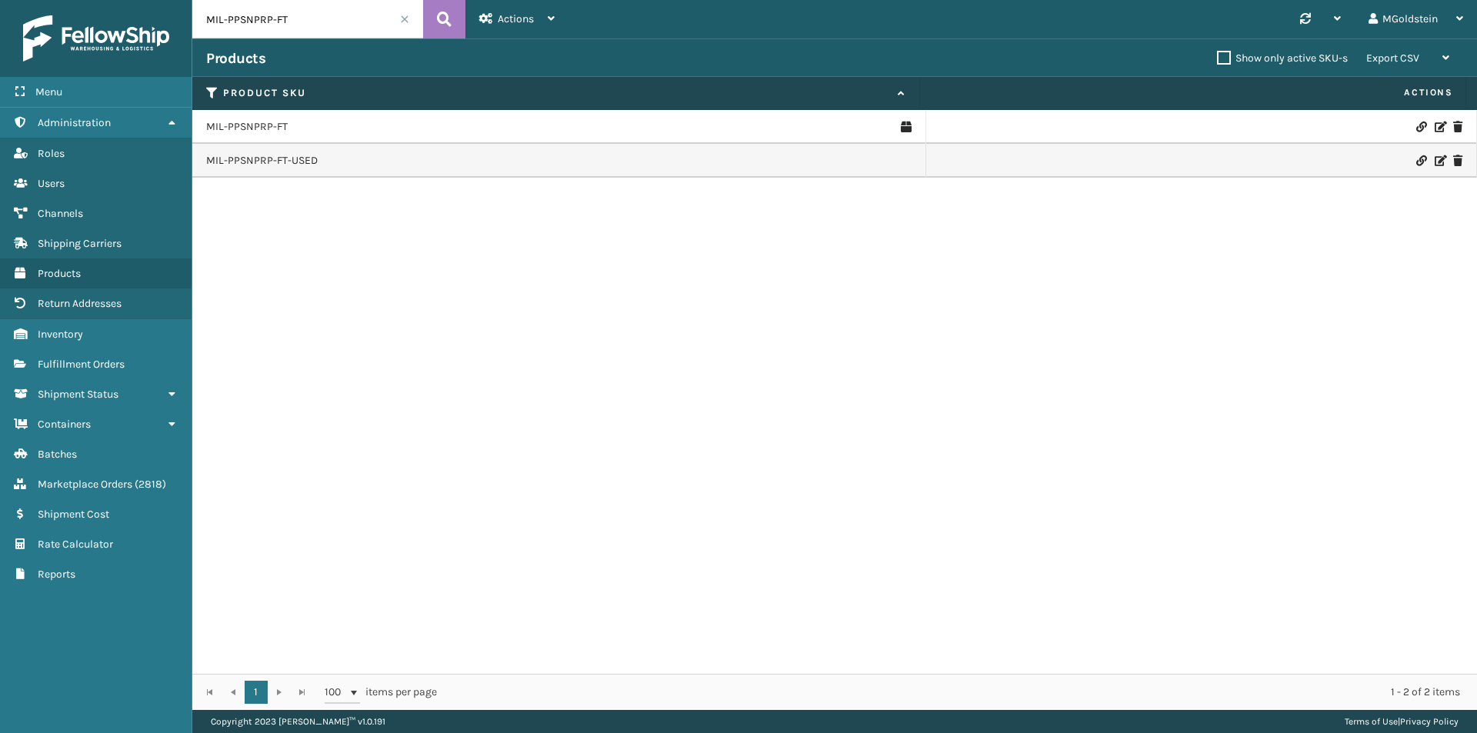
drag, startPoint x: 316, startPoint y: 12, endPoint x: 148, endPoint y: 10, distance: 168.4
click at [148, 0] on div "Menu Administration Roles Users Channels Shipping Carriers Products Return Addr…" at bounding box center [738, 0] width 1477 height 0
paste input "RBLU-1"
type input "MIL-PPSNRBLU-1"
click at [448, 18] on icon at bounding box center [444, 19] width 15 height 23
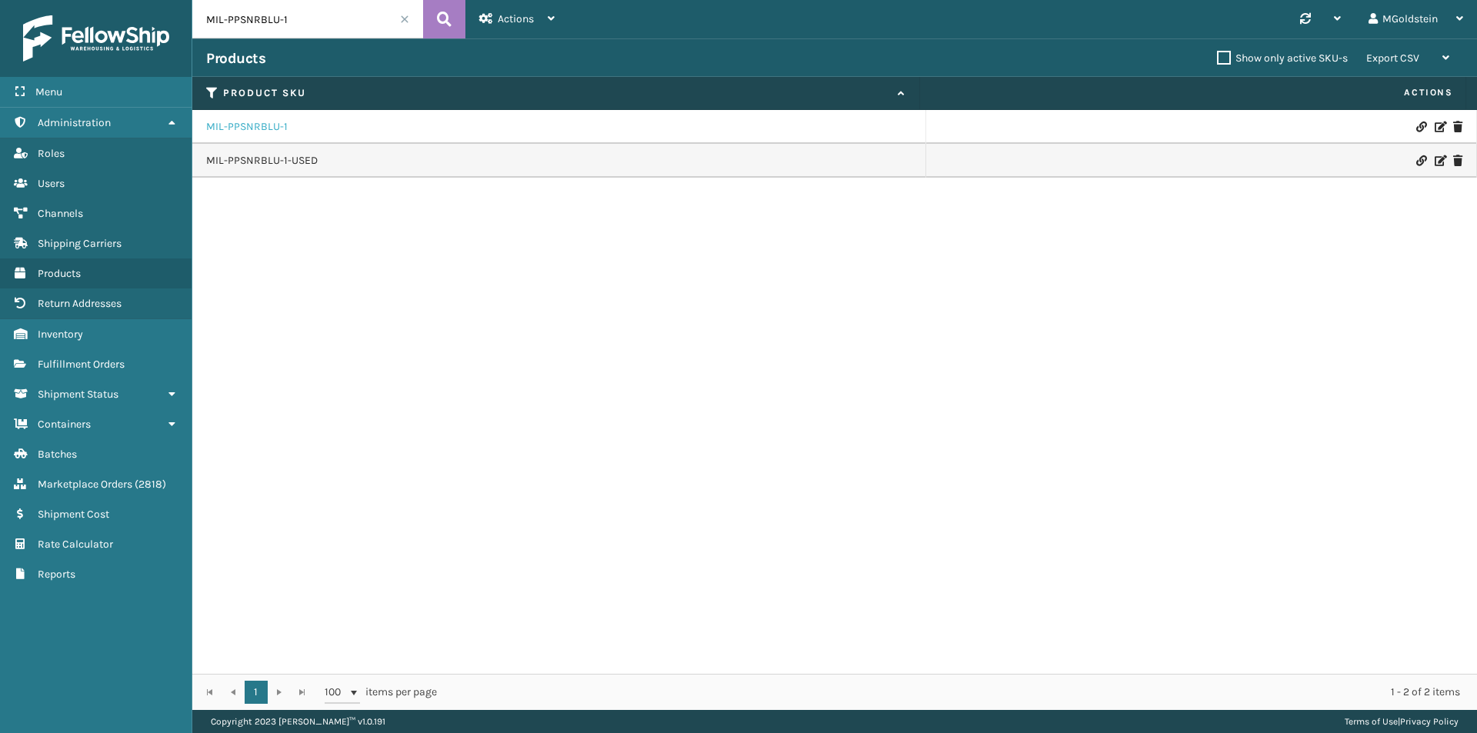
click at [256, 125] on link "MIL-PPSNRBLU-1" at bounding box center [247, 126] width 82 height 15
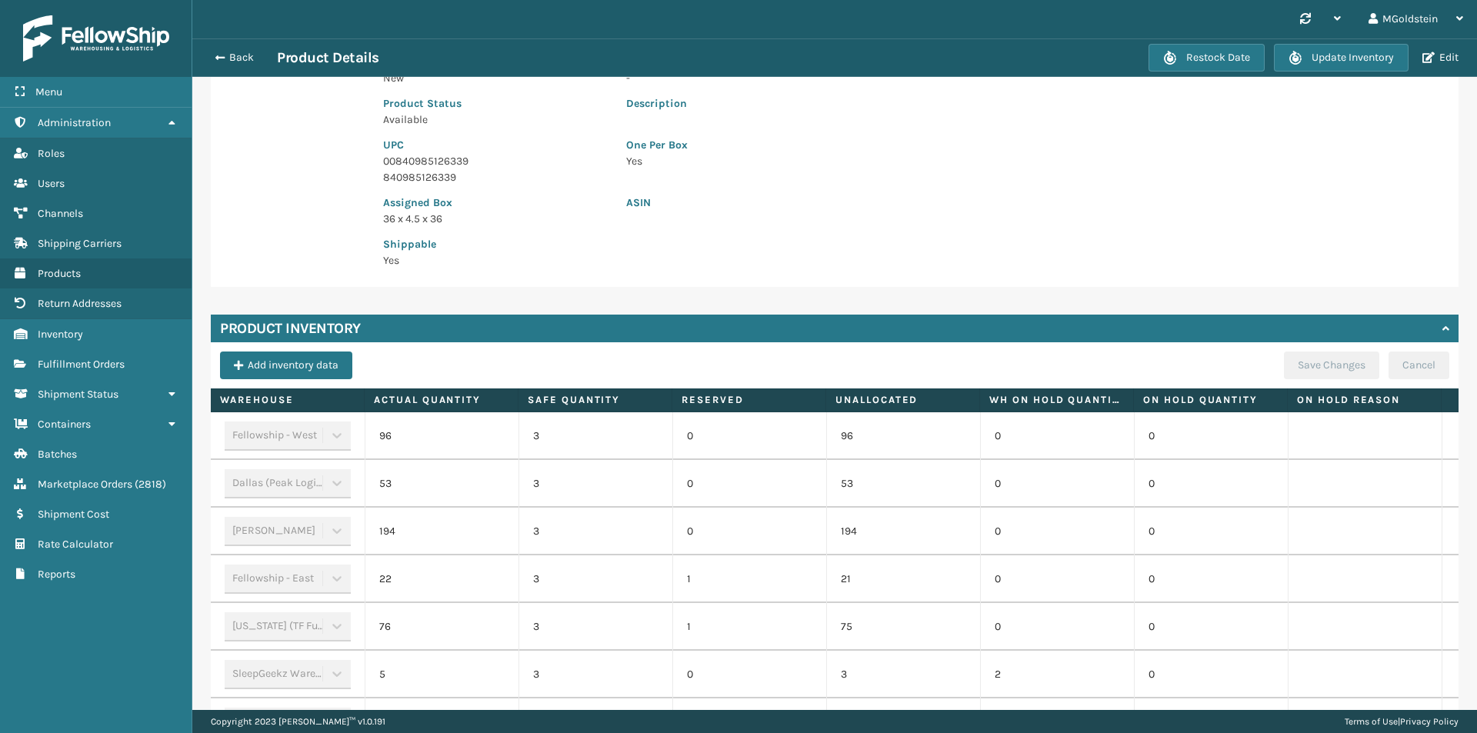
scroll to position [308, 0]
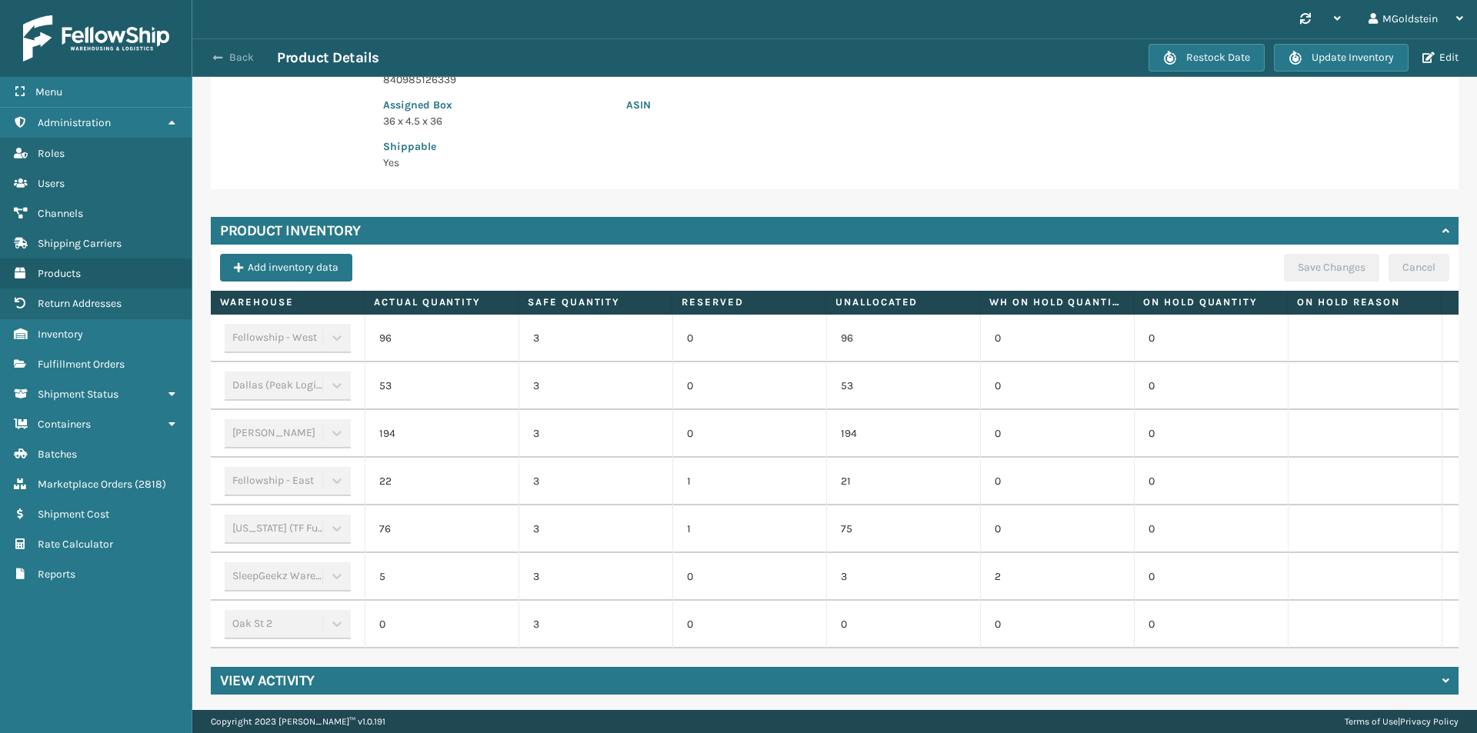
click at [247, 53] on button "Back" at bounding box center [241, 58] width 71 height 14
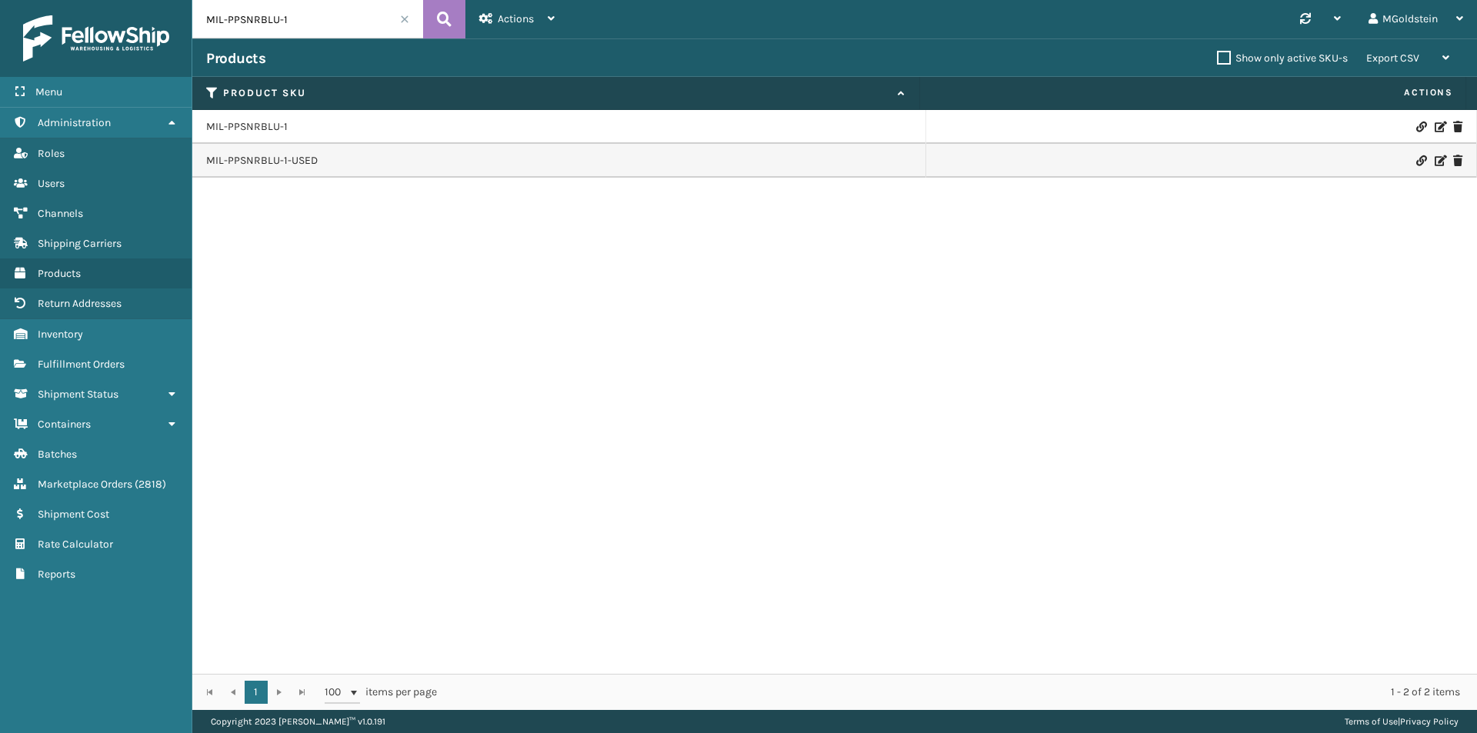
drag, startPoint x: 259, startPoint y: 15, endPoint x: 175, endPoint y: 14, distance: 83.8
click at [175, 0] on div "Menu Administration Roles Users Channels Shipping Carriers Products Return Addr…" at bounding box center [738, 0] width 1477 height 0
paste input "WHT-FT"
type input "MIL-PPSNWHT-FT"
click at [436, 19] on button at bounding box center [444, 19] width 42 height 38
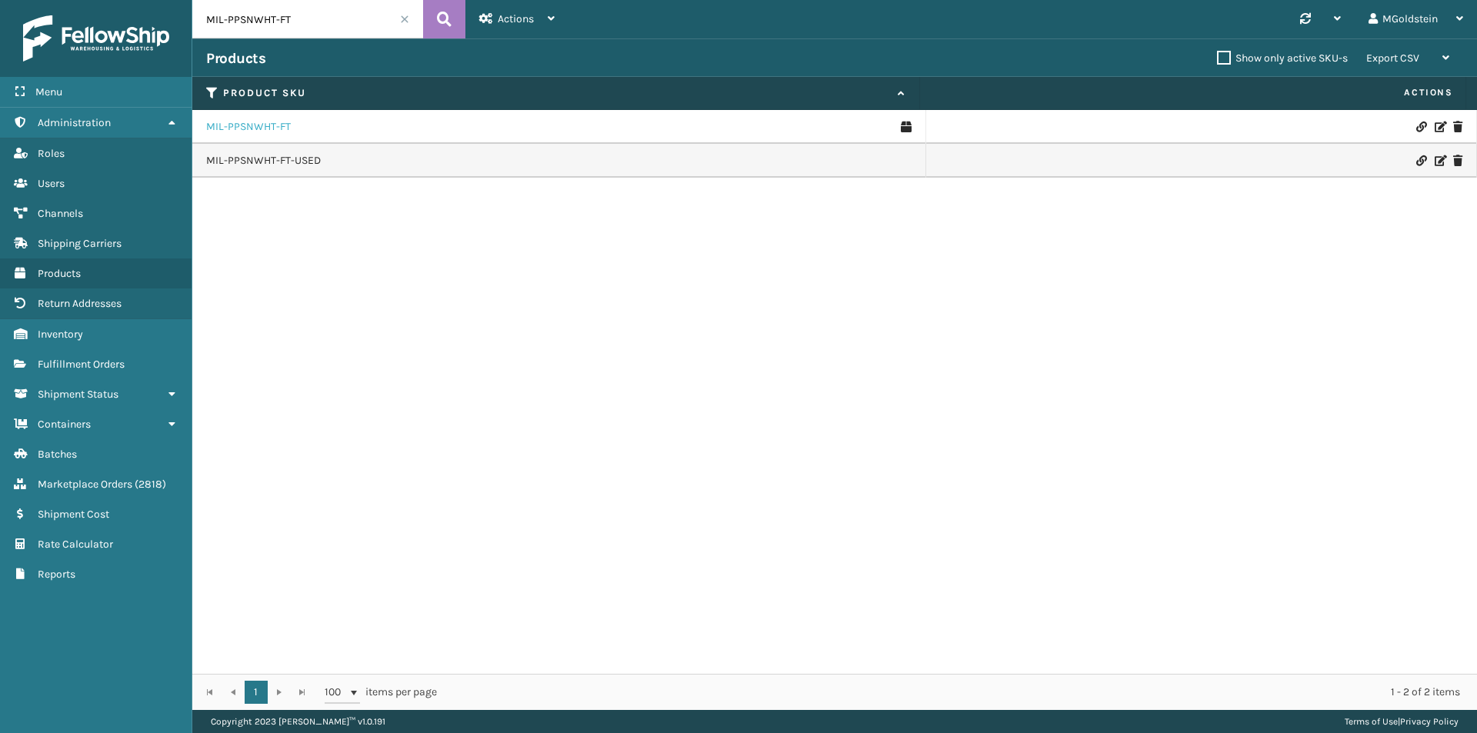
click at [270, 125] on link "MIL-PPSNWHT-FT" at bounding box center [248, 126] width 85 height 15
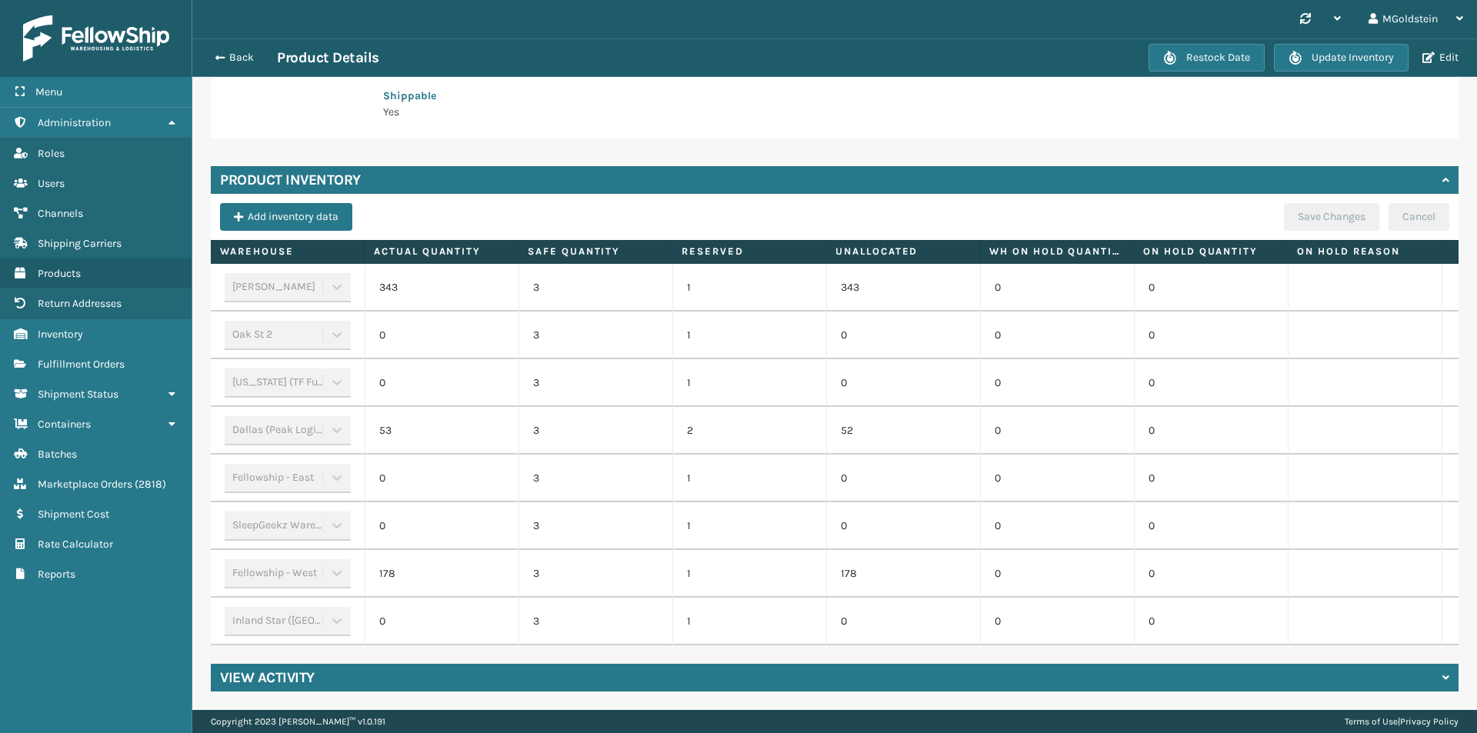
scroll to position [354, 0]
